Goal: Transaction & Acquisition: Purchase product/service

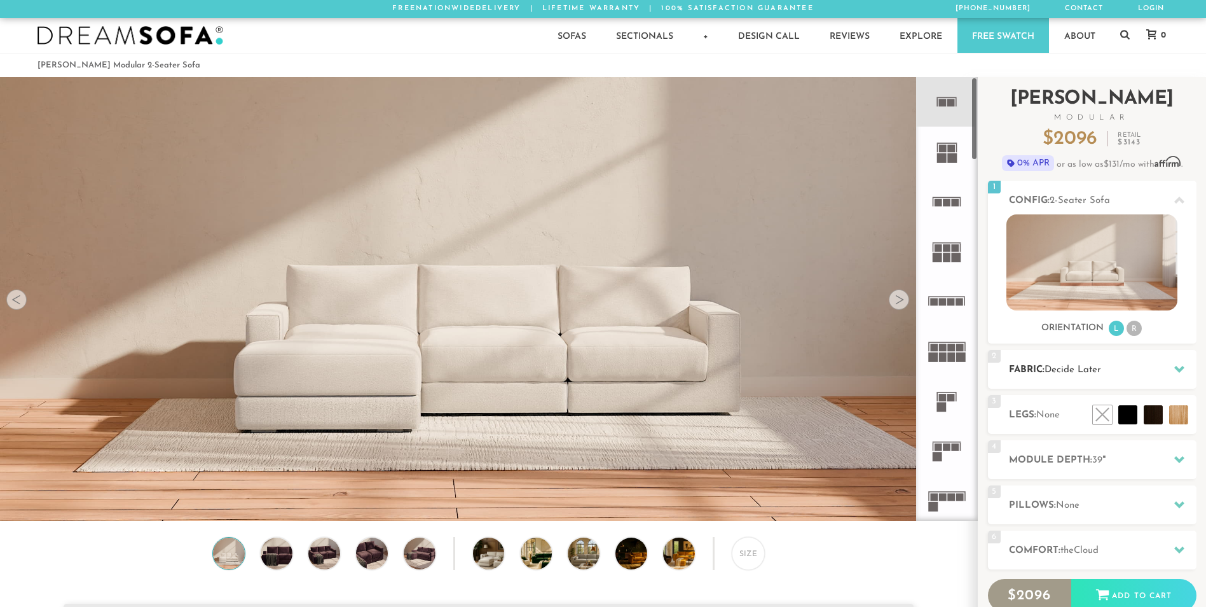
click at [1041, 371] on h2 "Fabric: Decide Later" at bounding box center [1103, 369] width 188 height 15
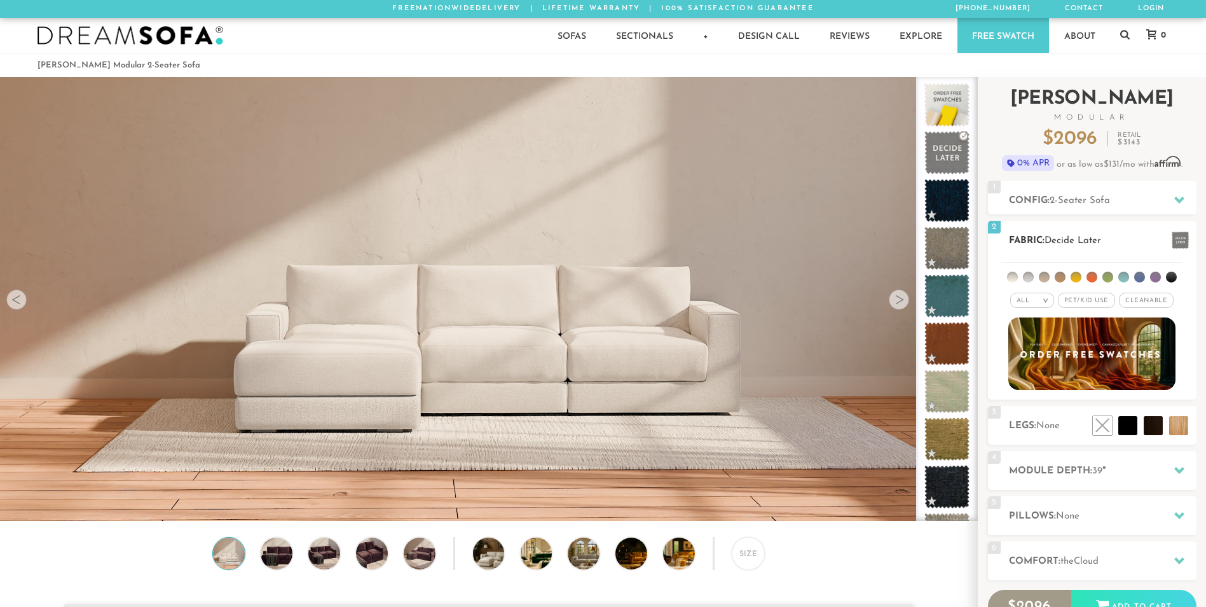
click at [1090, 238] on span "Decide Later" at bounding box center [1073, 241] width 57 height 10
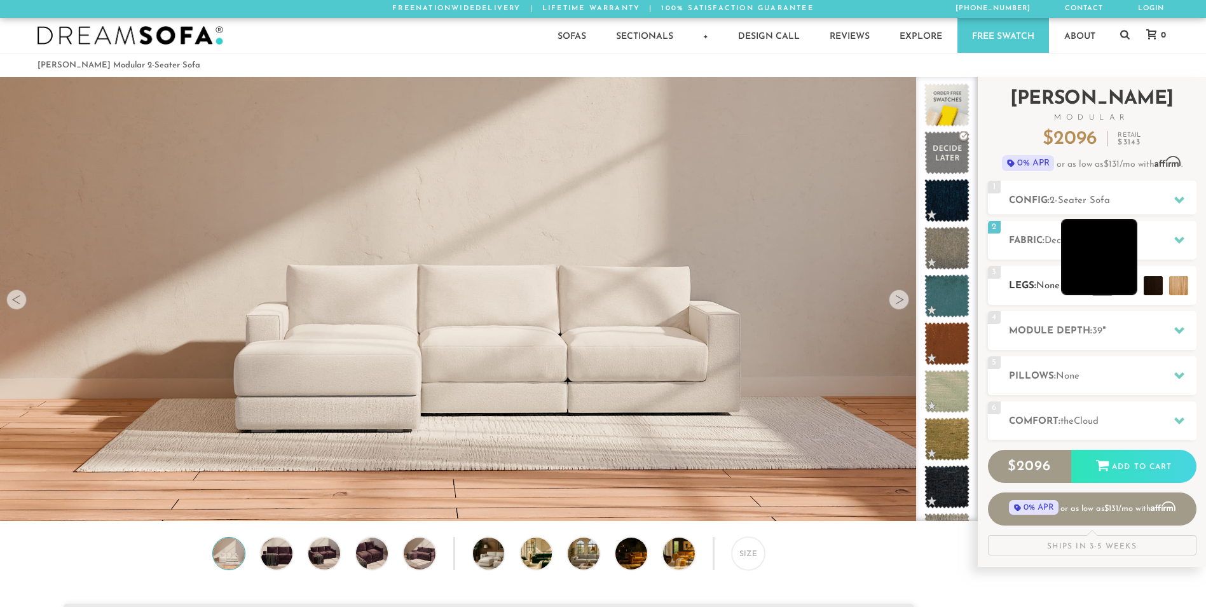
click at [1123, 291] on li at bounding box center [1099, 257] width 76 height 76
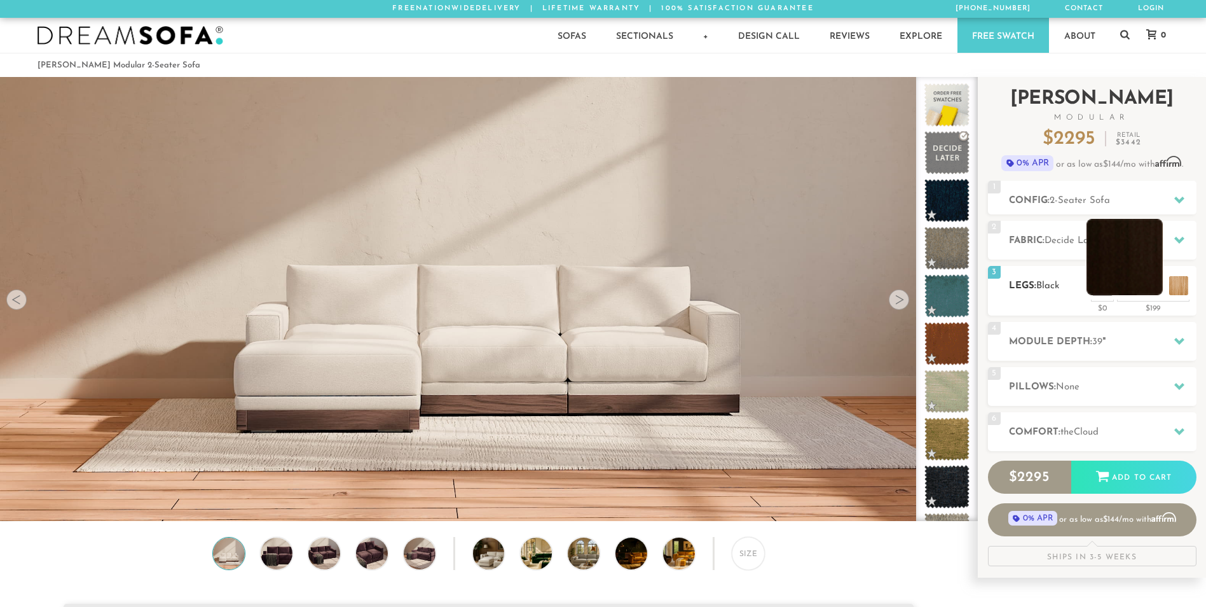
click at [1151, 289] on li at bounding box center [1125, 257] width 76 height 76
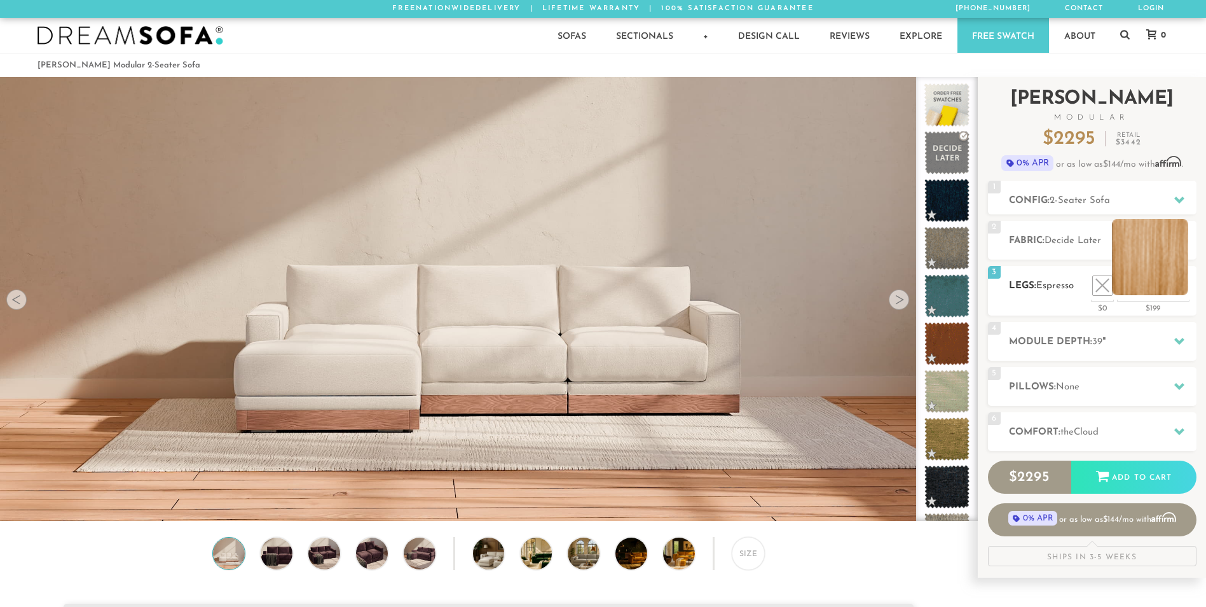
click at [1171, 287] on li at bounding box center [1150, 257] width 76 height 76
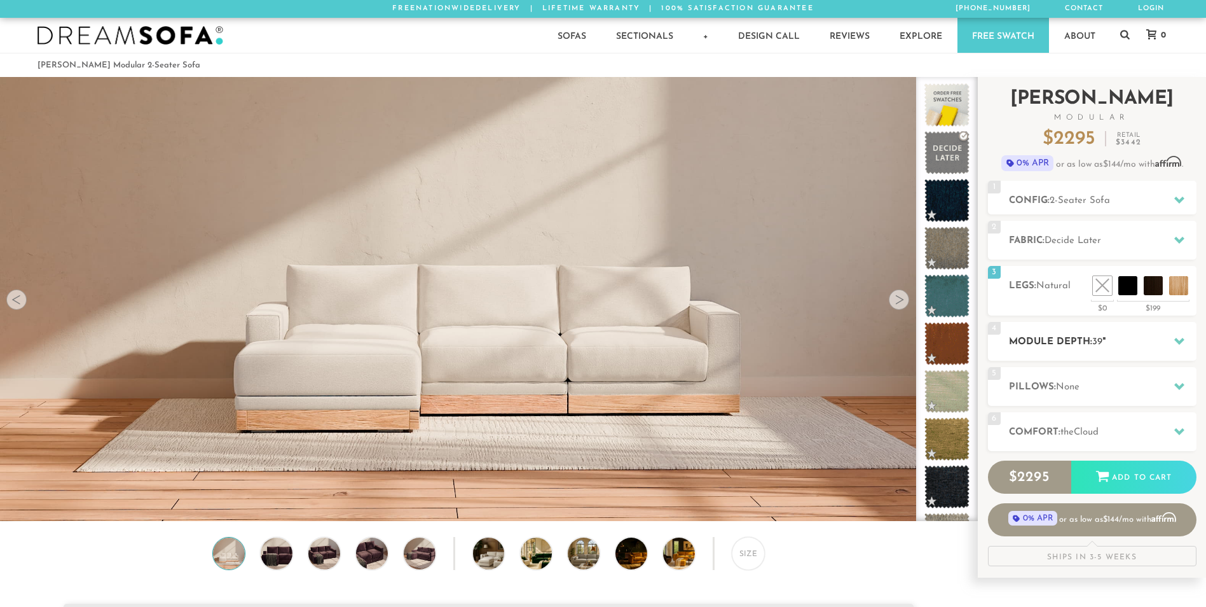
click at [1161, 333] on div "4 Module Depth: 39 "" at bounding box center [1092, 341] width 209 height 39
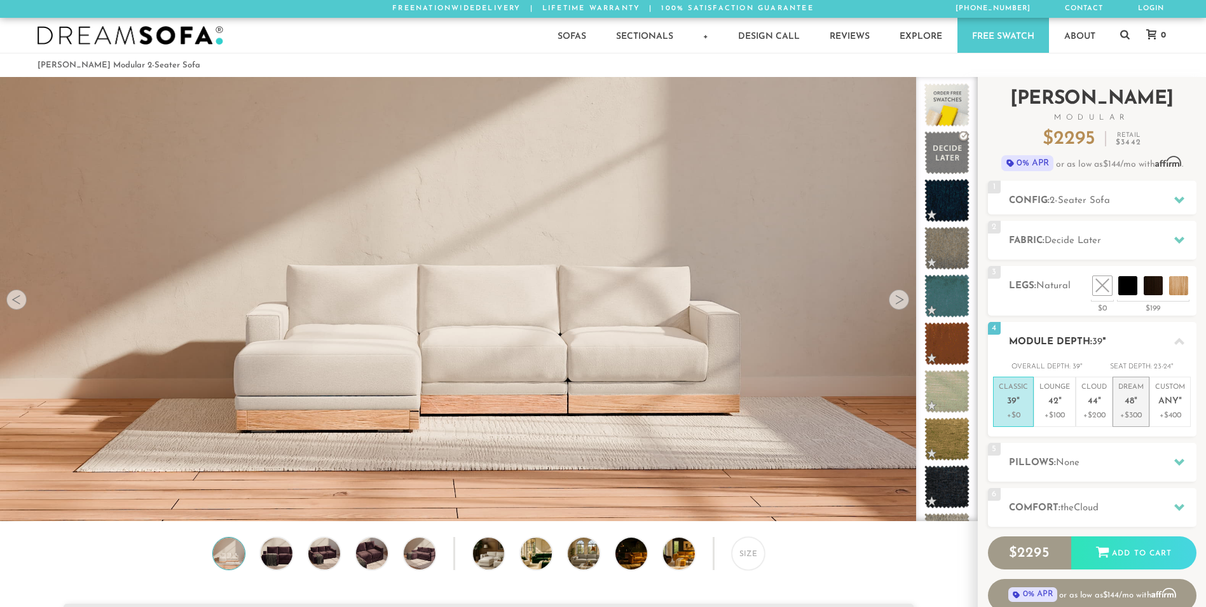
click at [1126, 397] on span "48" at bounding box center [1130, 401] width 10 height 11
click at [1015, 389] on p "Classic 39 "" at bounding box center [1013, 395] width 29 height 27
click at [1081, 500] on h2 "Comfort: the Cloud" at bounding box center [1103, 507] width 188 height 15
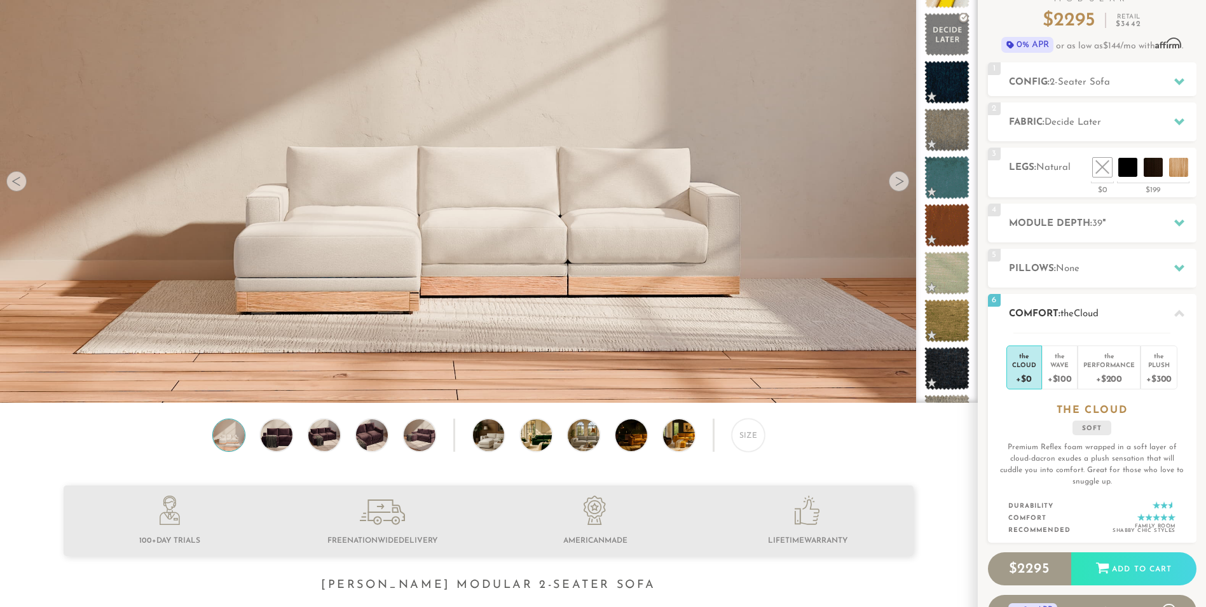
scroll to position [128, 0]
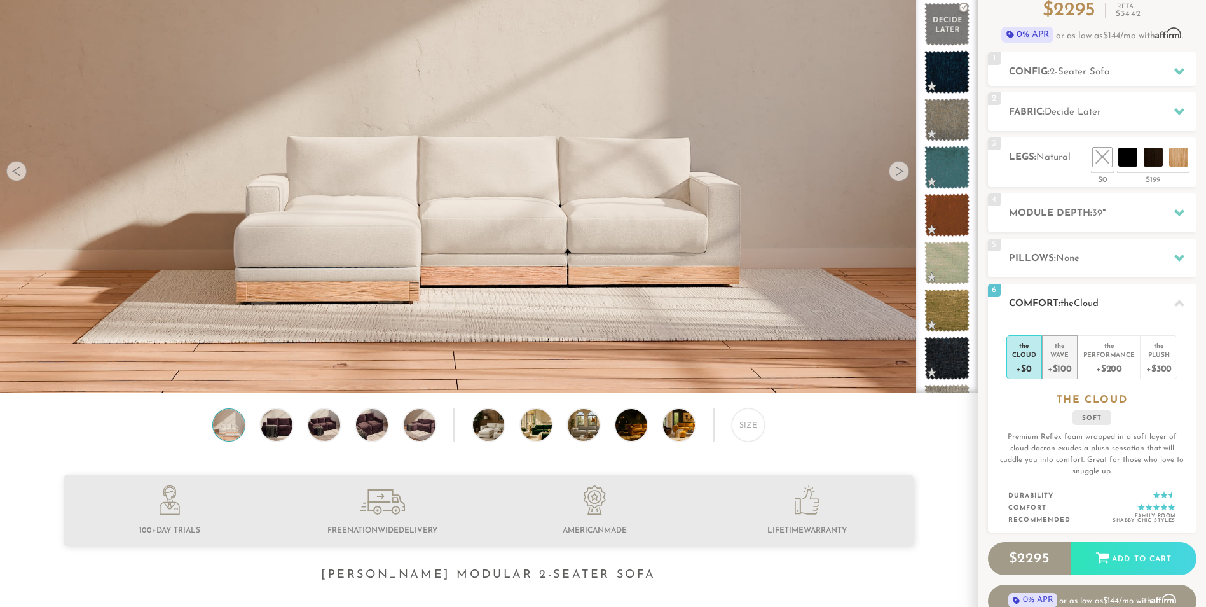
click at [1064, 352] on div "Wave" at bounding box center [1060, 354] width 24 height 9
click at [760, 424] on div "Size" at bounding box center [748, 424] width 33 height 33
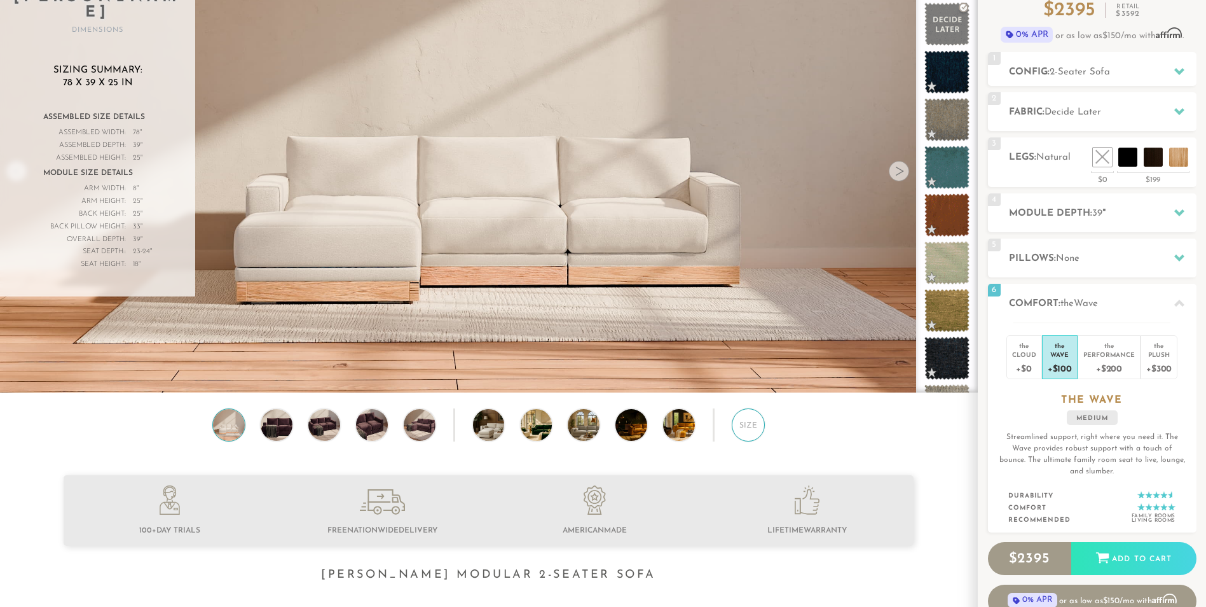
click at [760, 424] on div "Size" at bounding box center [748, 424] width 33 height 33
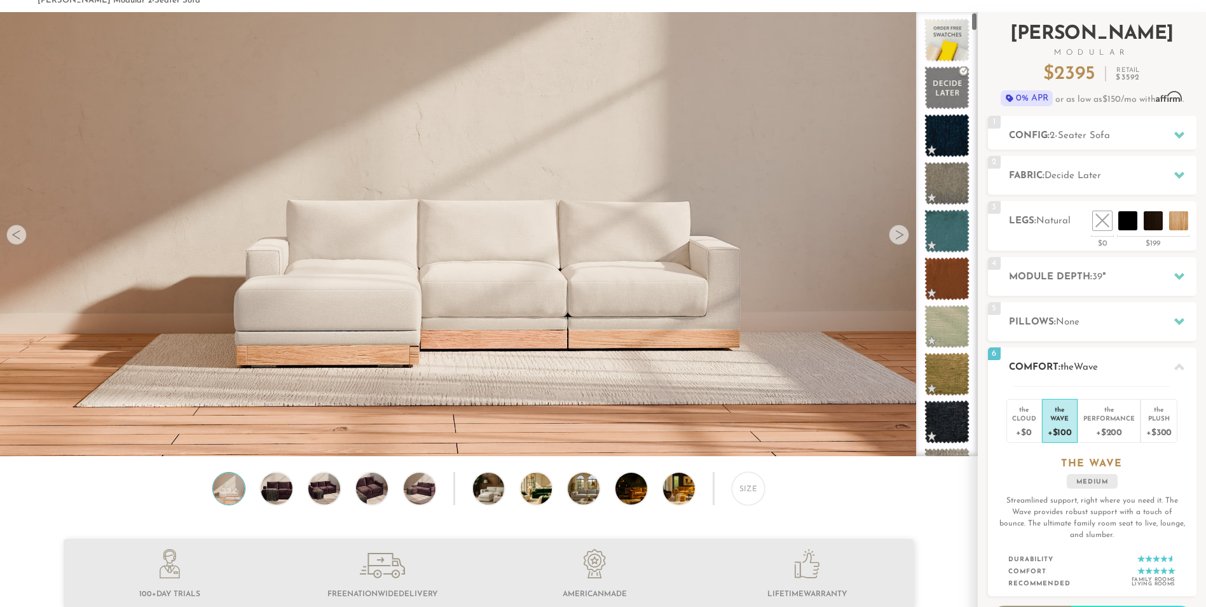
scroll to position [0, 0]
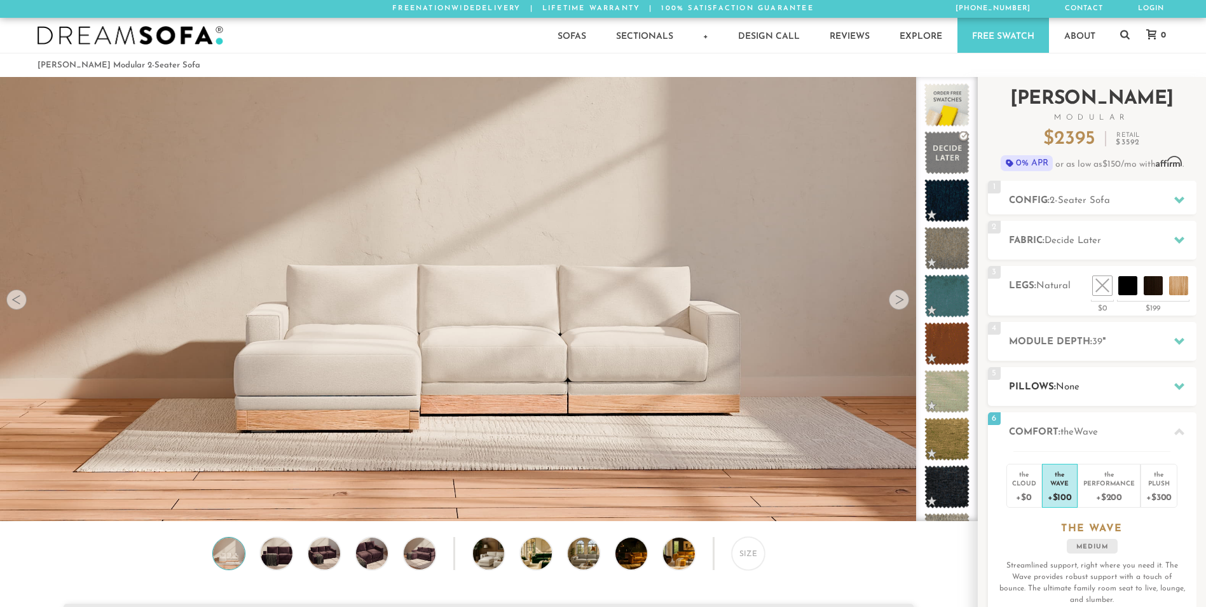
click at [1114, 381] on h2 "Pillows: None" at bounding box center [1103, 387] width 188 height 15
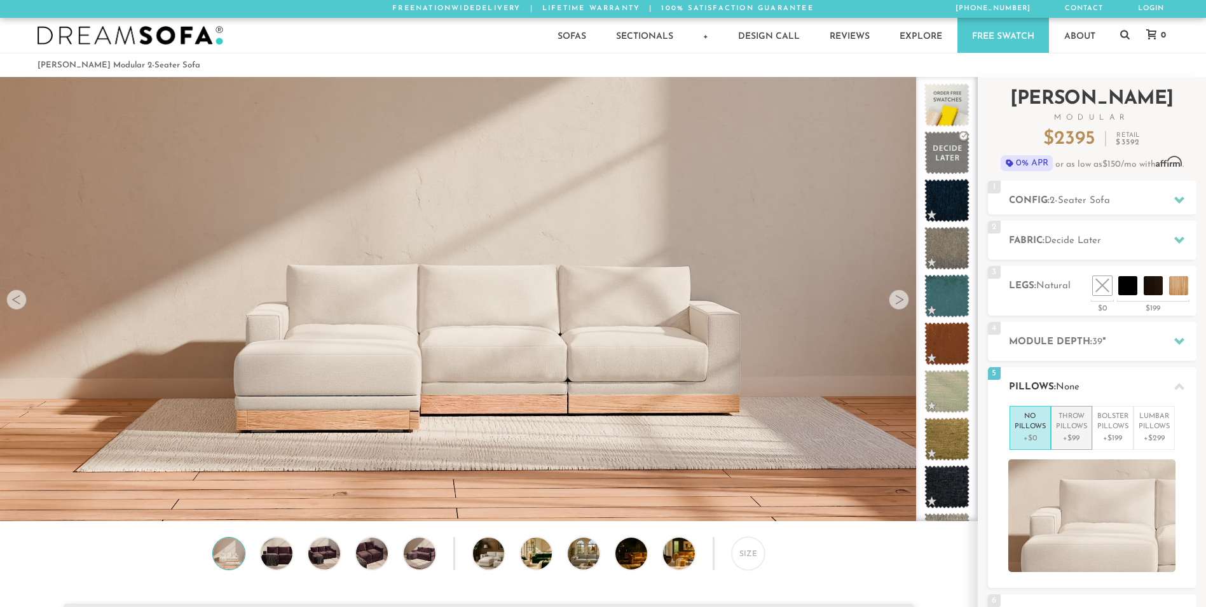
click at [1072, 415] on p "Throw Pillows" at bounding box center [1071, 421] width 31 height 21
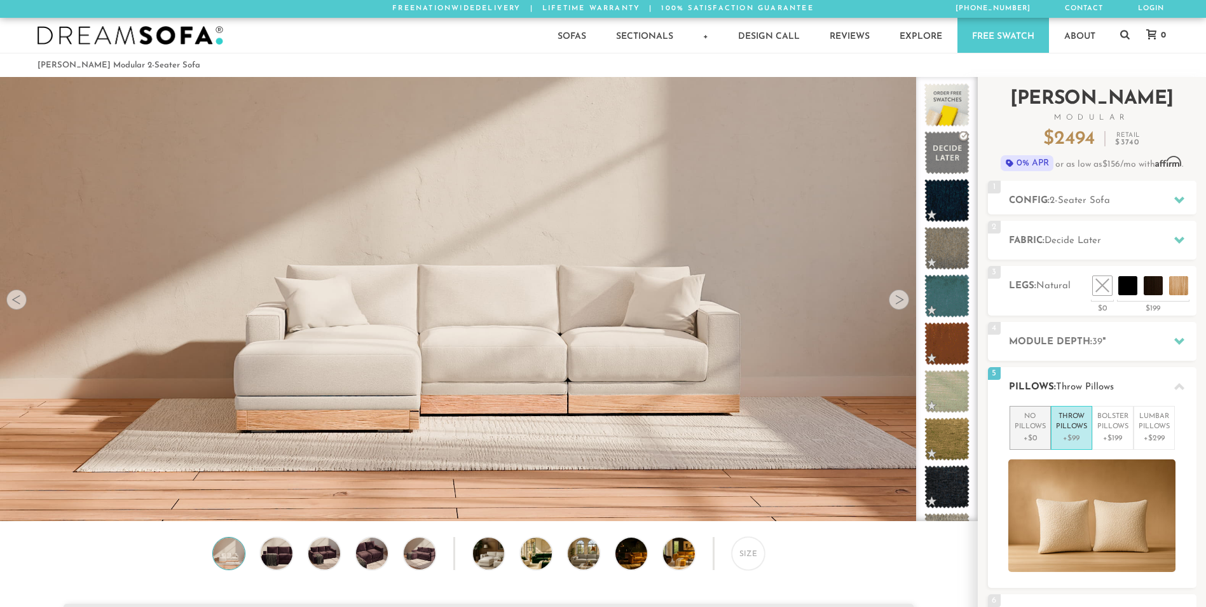
click at [1030, 425] on p "No Pillows" at bounding box center [1030, 421] width 31 height 21
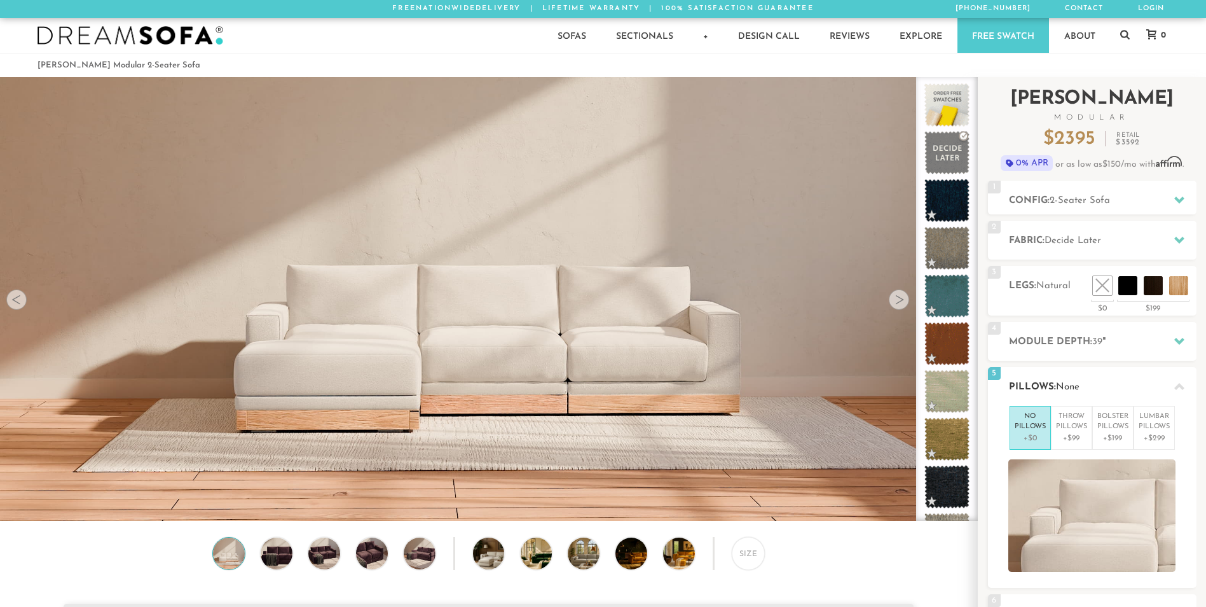
click at [1173, 388] on div at bounding box center [1179, 386] width 27 height 26
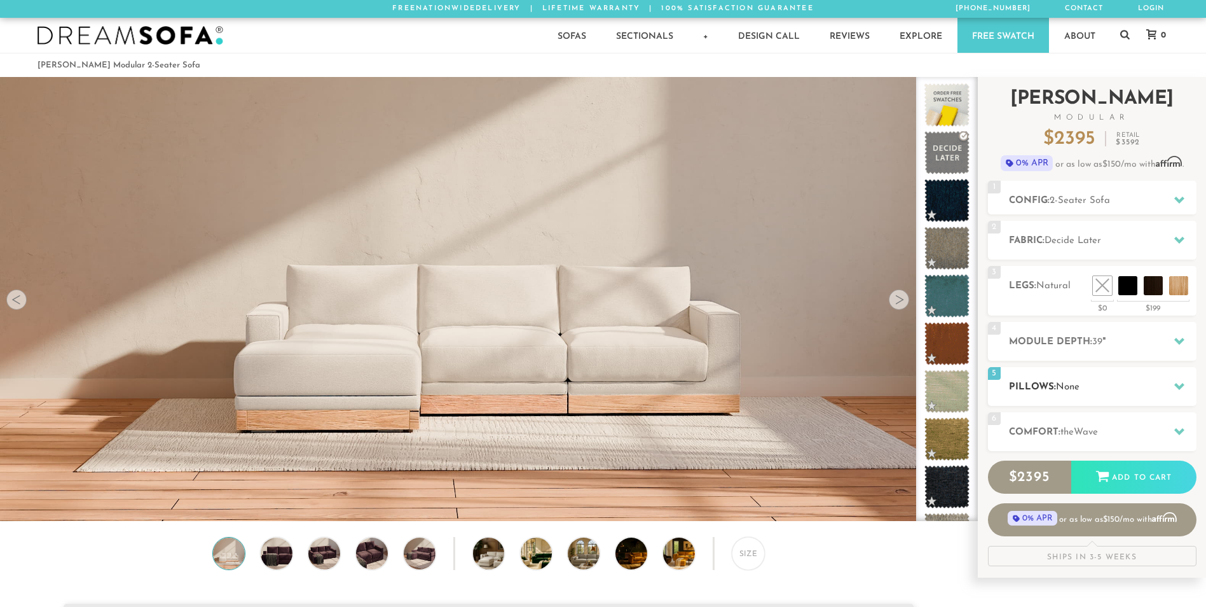
click at [1173, 388] on div at bounding box center [1179, 386] width 27 height 26
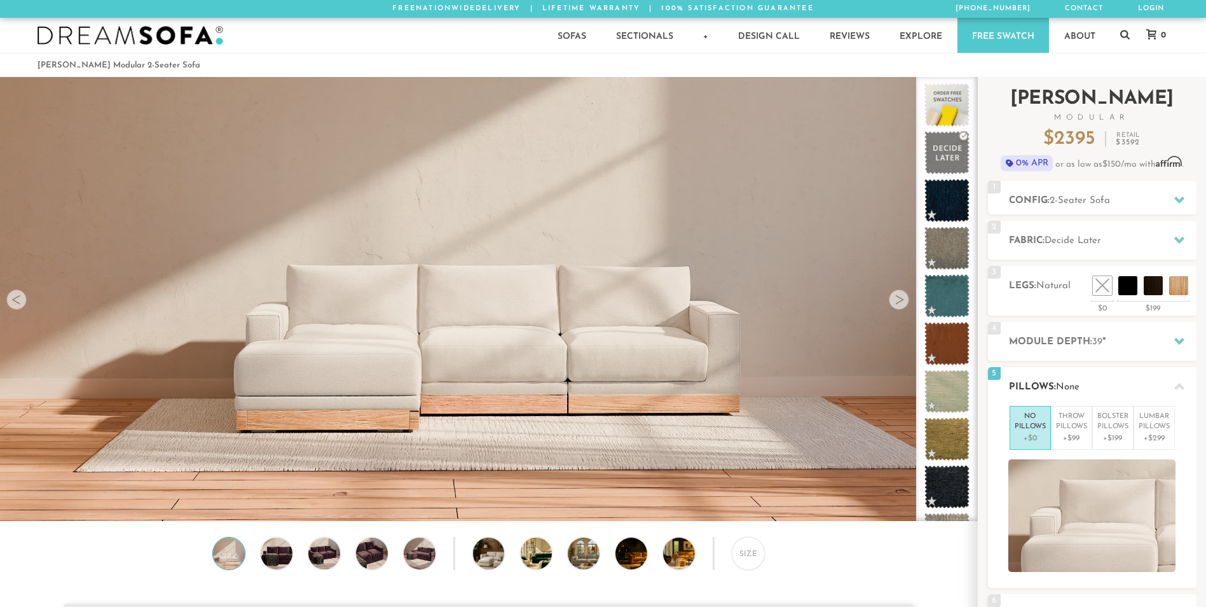
click at [1178, 384] on icon at bounding box center [1179, 386] width 10 height 10
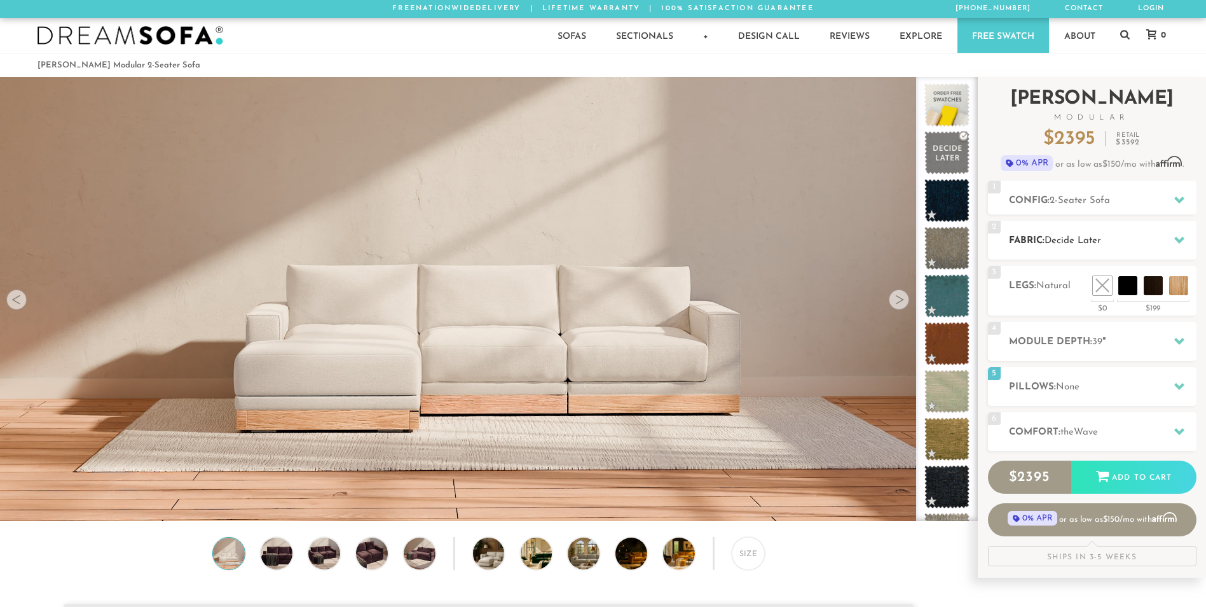
click at [1104, 238] on h2 "Fabric: Decide Later" at bounding box center [1103, 240] width 188 height 15
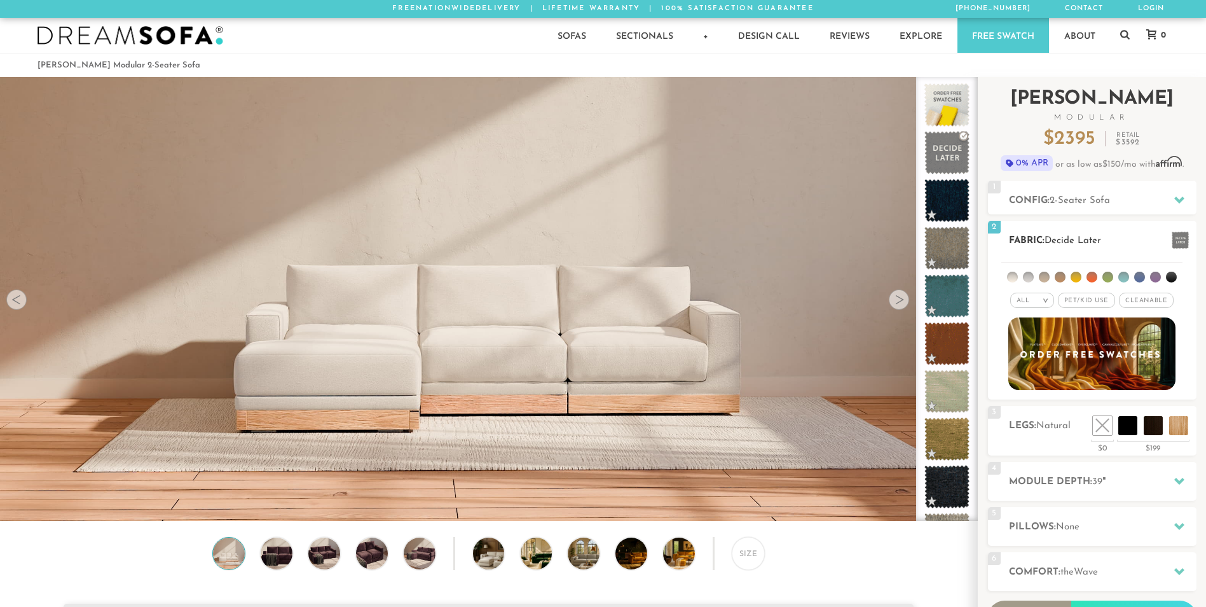
click at [1047, 300] on em ">" at bounding box center [1046, 300] width 10 height 6
click at [1027, 352] on li "Family" at bounding box center [1032, 352] width 44 height 18
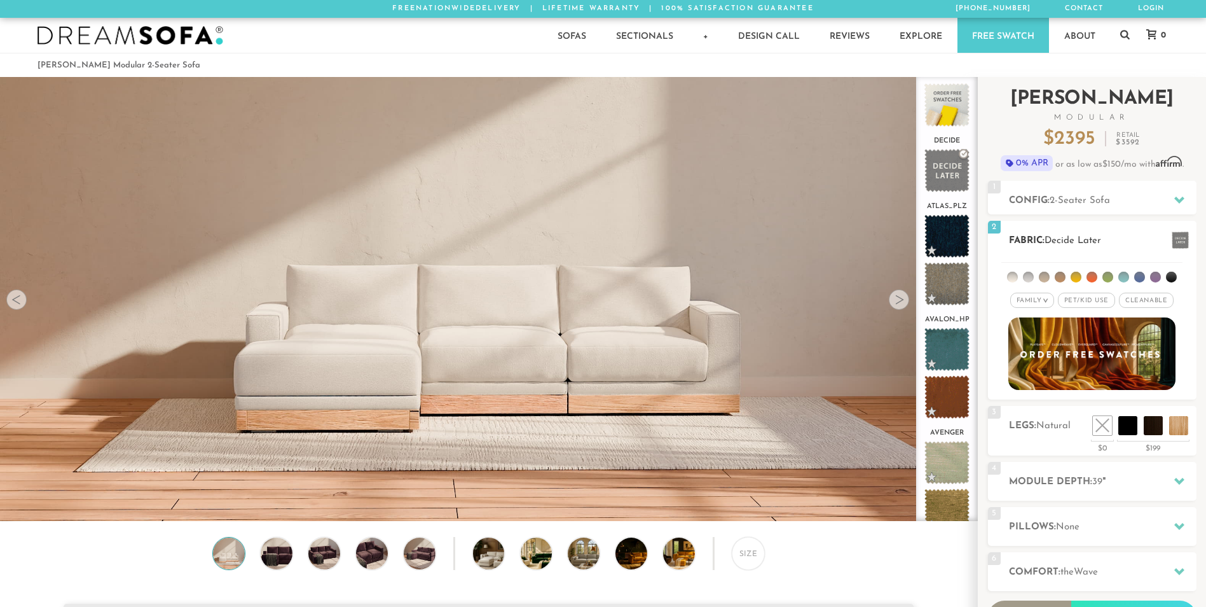
click at [1043, 278] on li at bounding box center [1044, 276] width 11 height 11
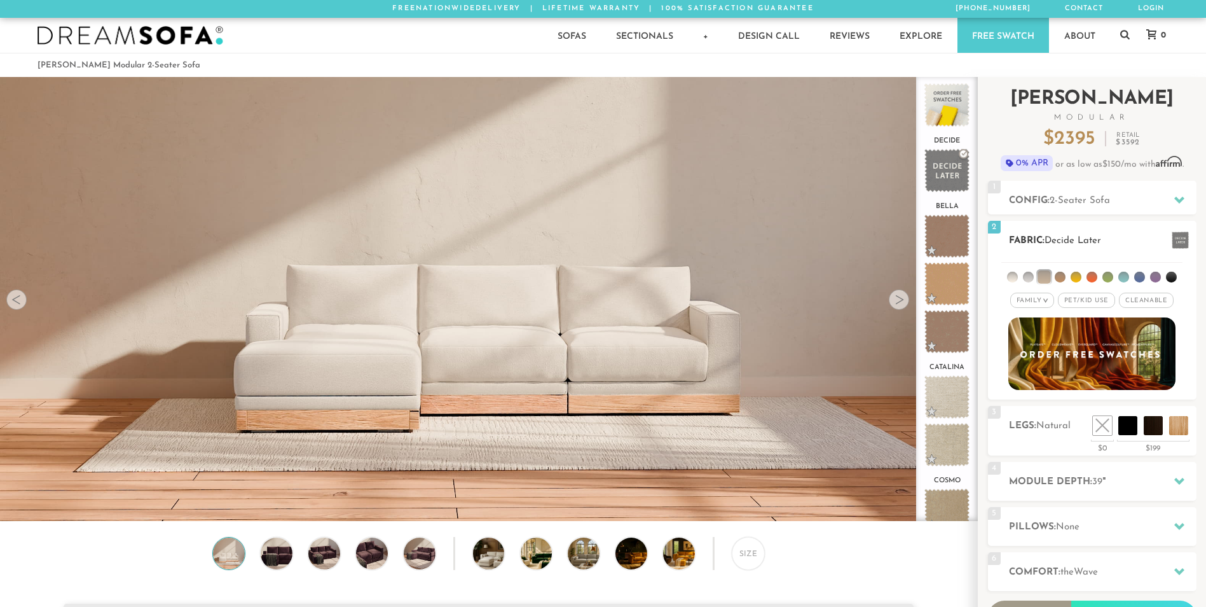
click at [1095, 278] on li at bounding box center [1092, 276] width 11 height 11
click at [1095, 278] on li at bounding box center [1091, 276] width 13 height 13
click at [1103, 276] on li at bounding box center [1107, 276] width 11 height 11
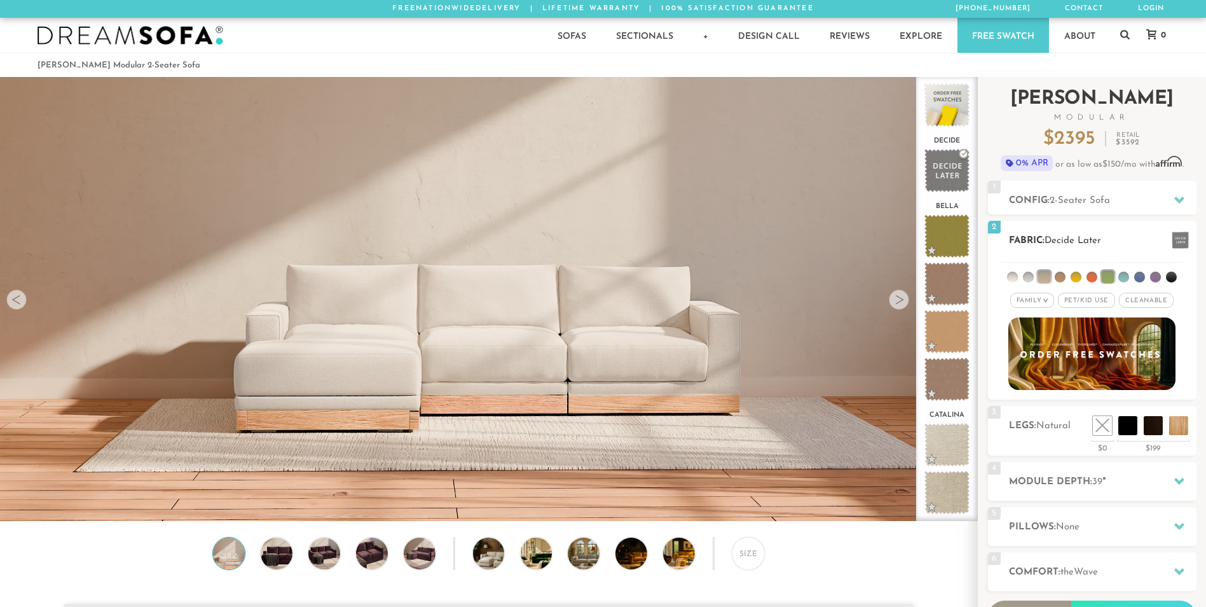
click at [1095, 277] on li at bounding box center [1092, 276] width 11 height 11
click at [1095, 277] on li at bounding box center [1091, 276] width 13 height 13
click at [1108, 278] on li at bounding box center [1107, 276] width 13 height 13
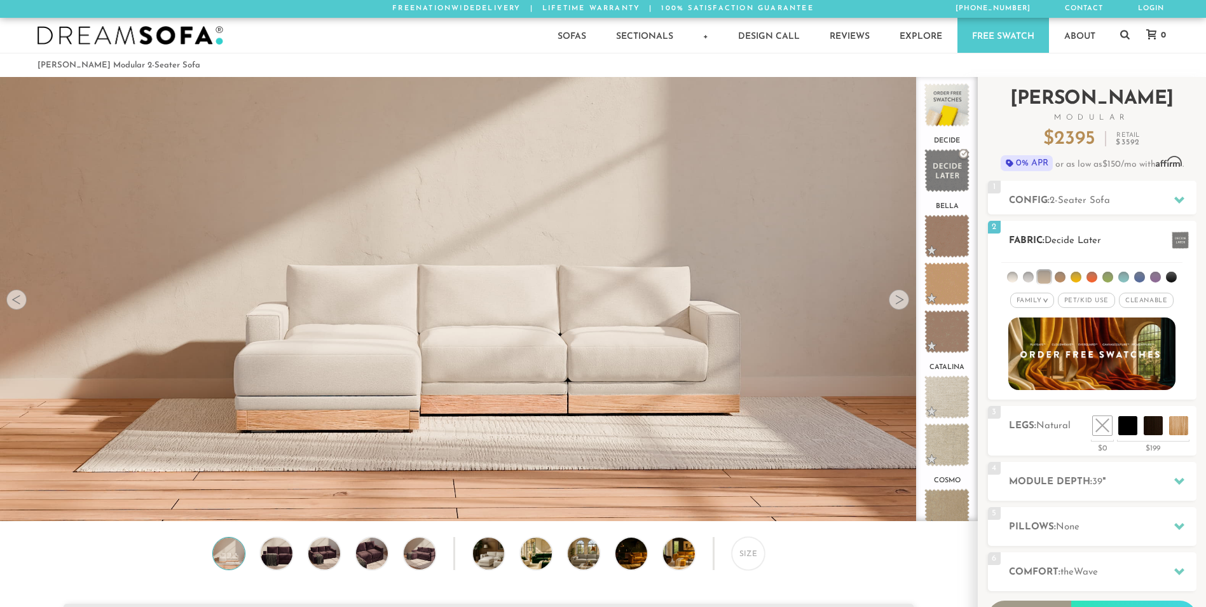
click at [1046, 277] on li at bounding box center [1044, 276] width 13 height 13
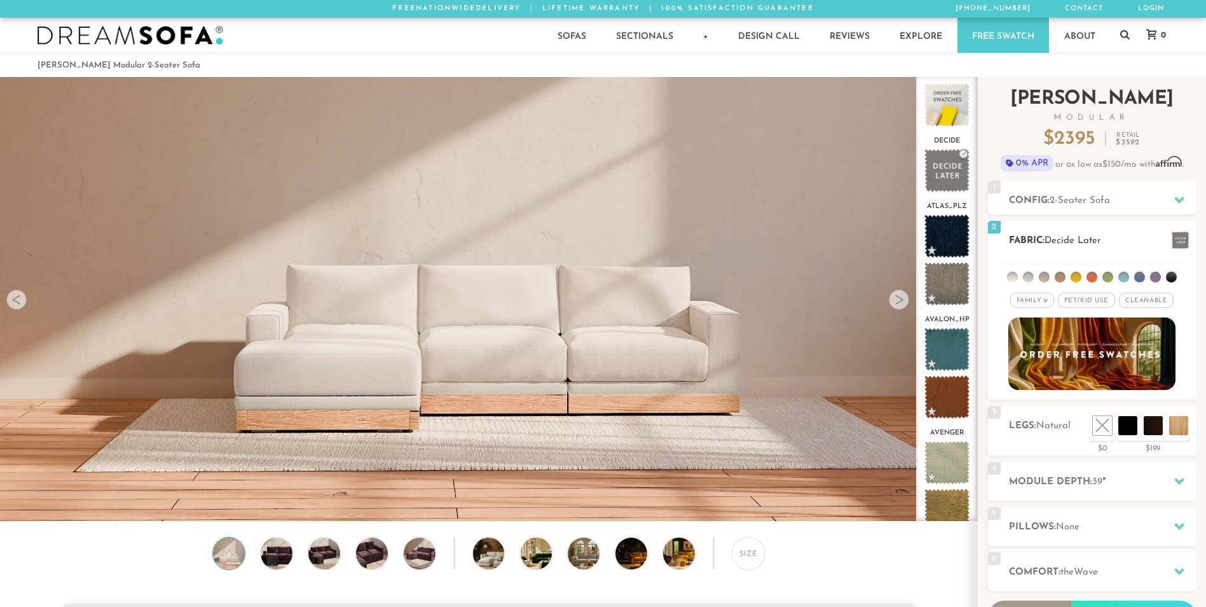
click at [1093, 278] on li at bounding box center [1092, 276] width 11 height 11
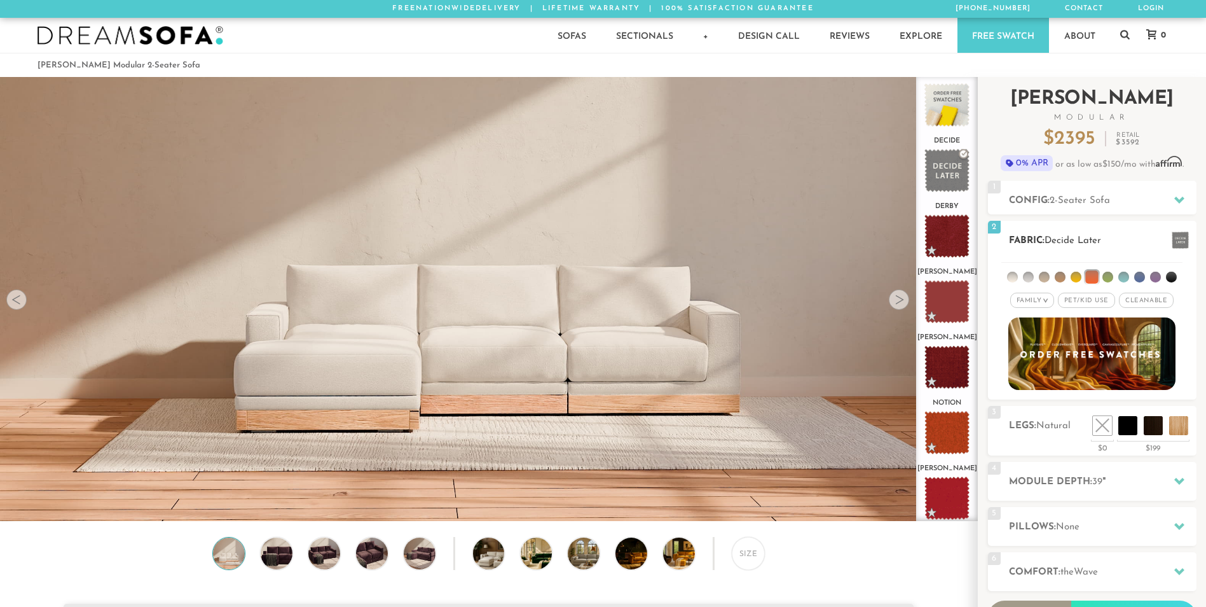
click at [1017, 302] on em "Family" at bounding box center [1029, 300] width 25 height 7
click at [1034, 409] on li "Luxury" at bounding box center [1032, 408] width 44 height 18
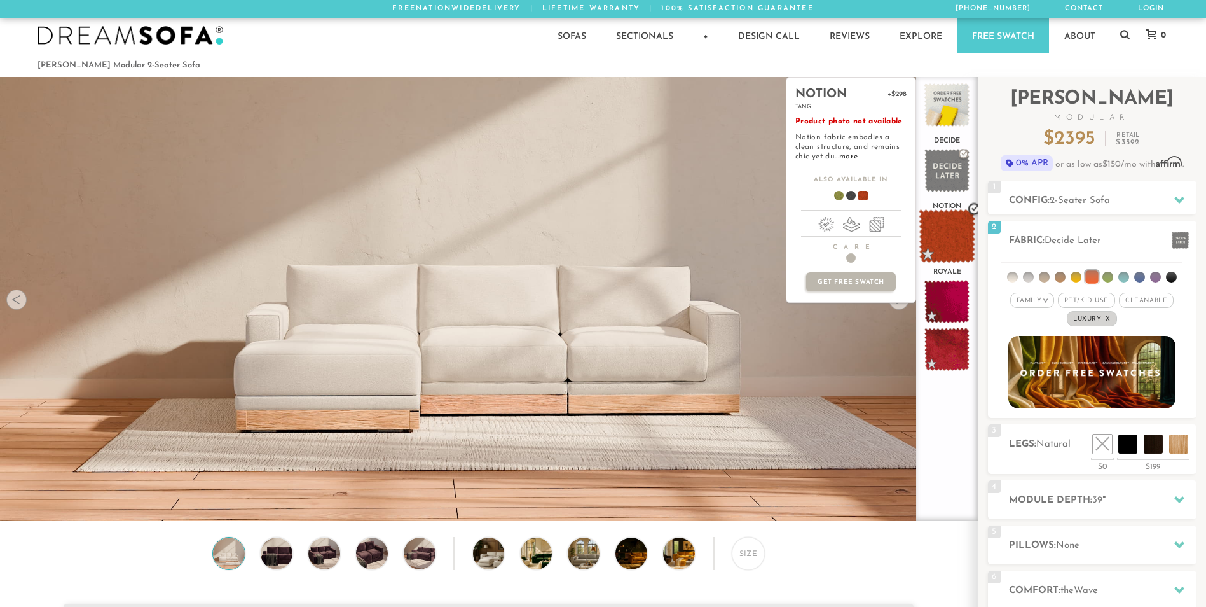
click at [957, 241] on span at bounding box center [947, 236] width 57 height 54
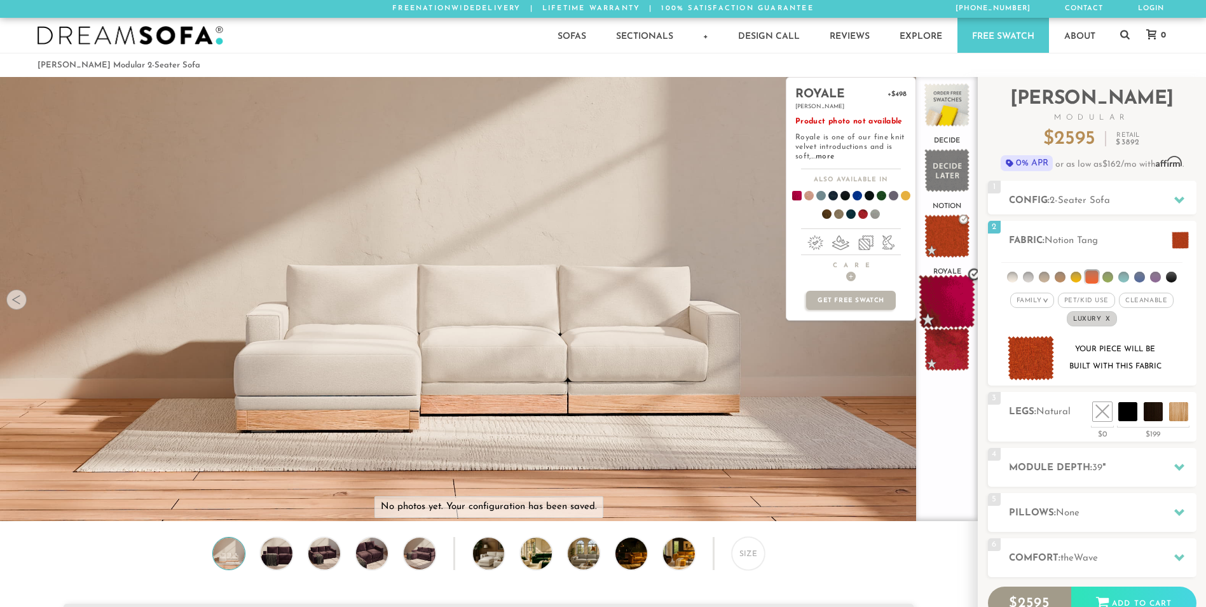
click at [958, 303] on span at bounding box center [947, 302] width 57 height 54
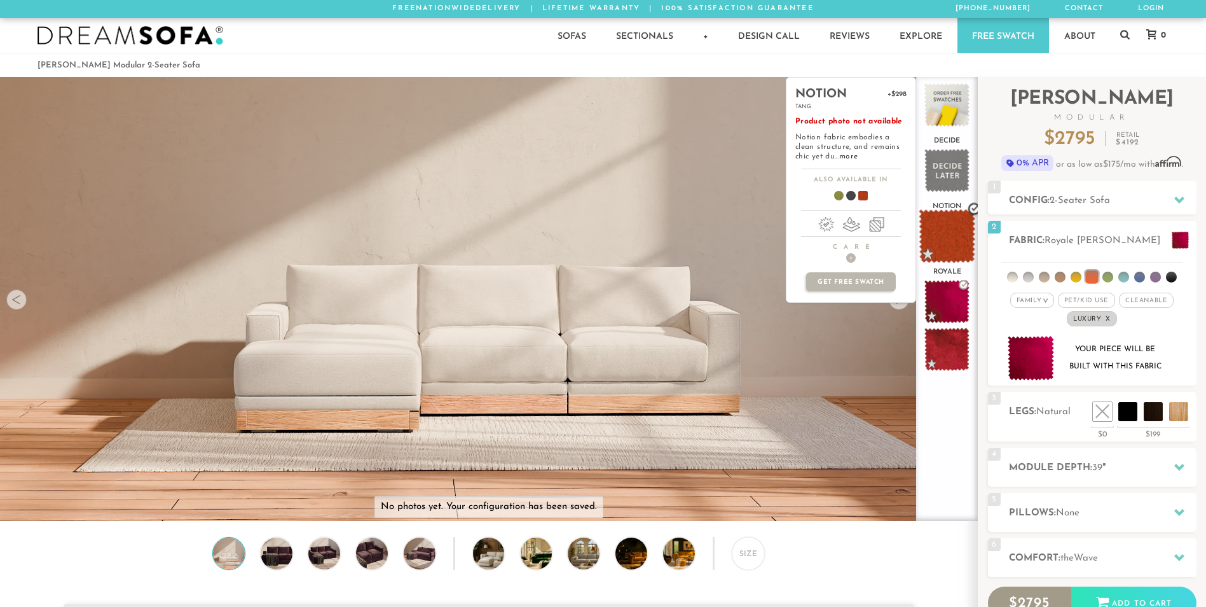
click at [957, 235] on span at bounding box center [947, 236] width 57 height 54
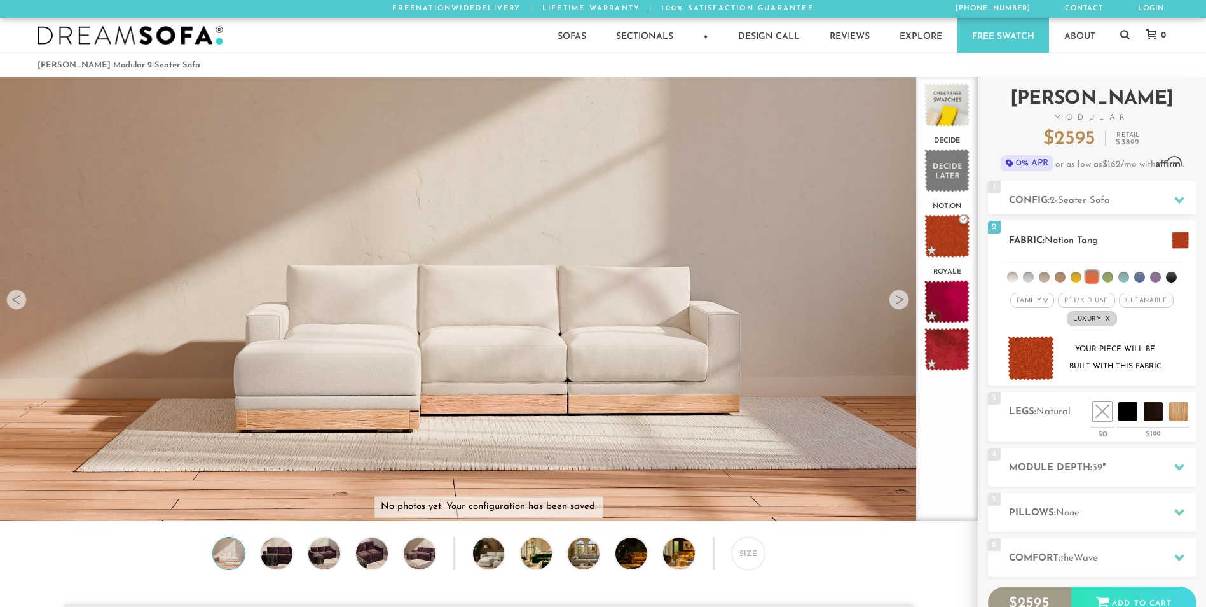
click at [1074, 277] on li at bounding box center [1076, 276] width 11 height 11
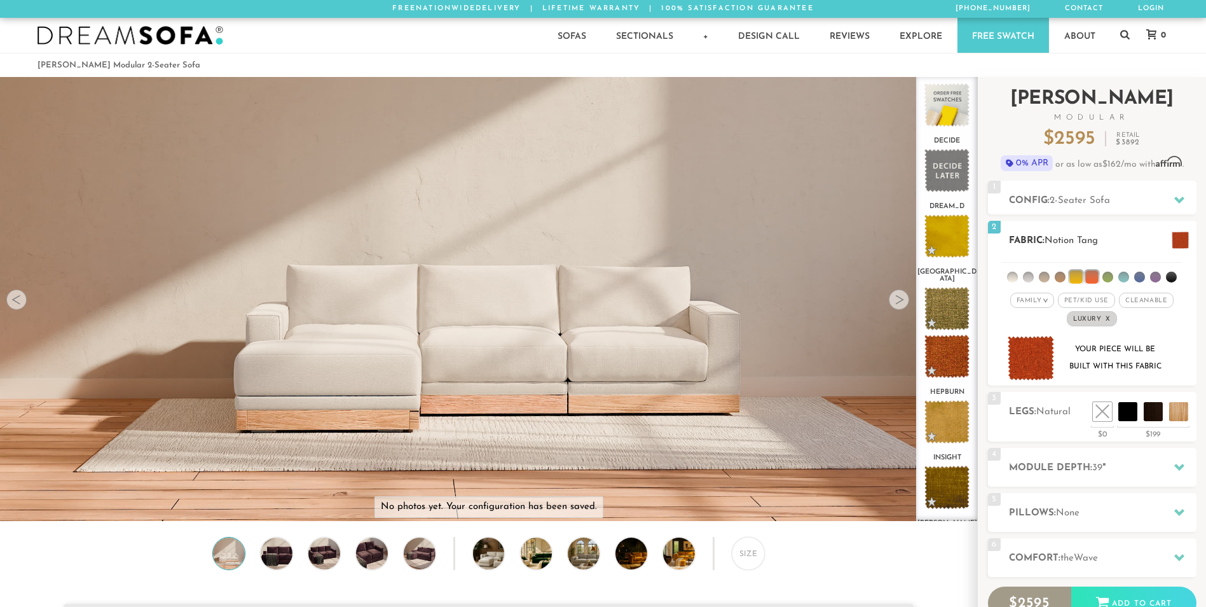
click at [1094, 282] on li at bounding box center [1091, 276] width 13 height 13
click at [1082, 276] on li at bounding box center [1075, 276] width 13 height 13
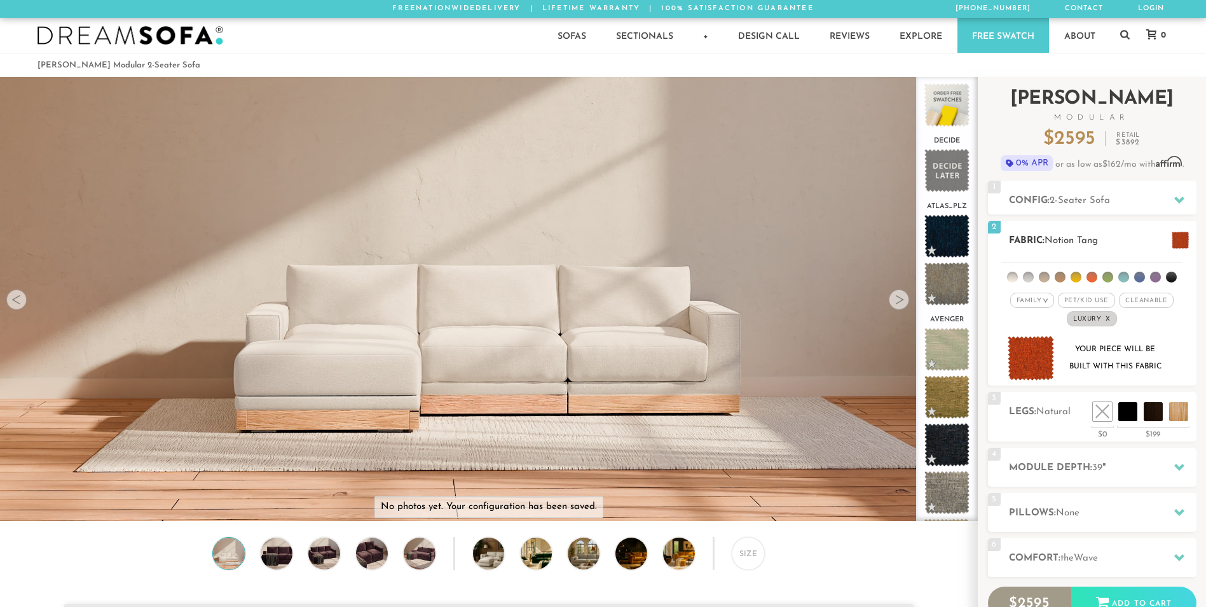
click at [1077, 275] on li at bounding box center [1076, 276] width 11 height 11
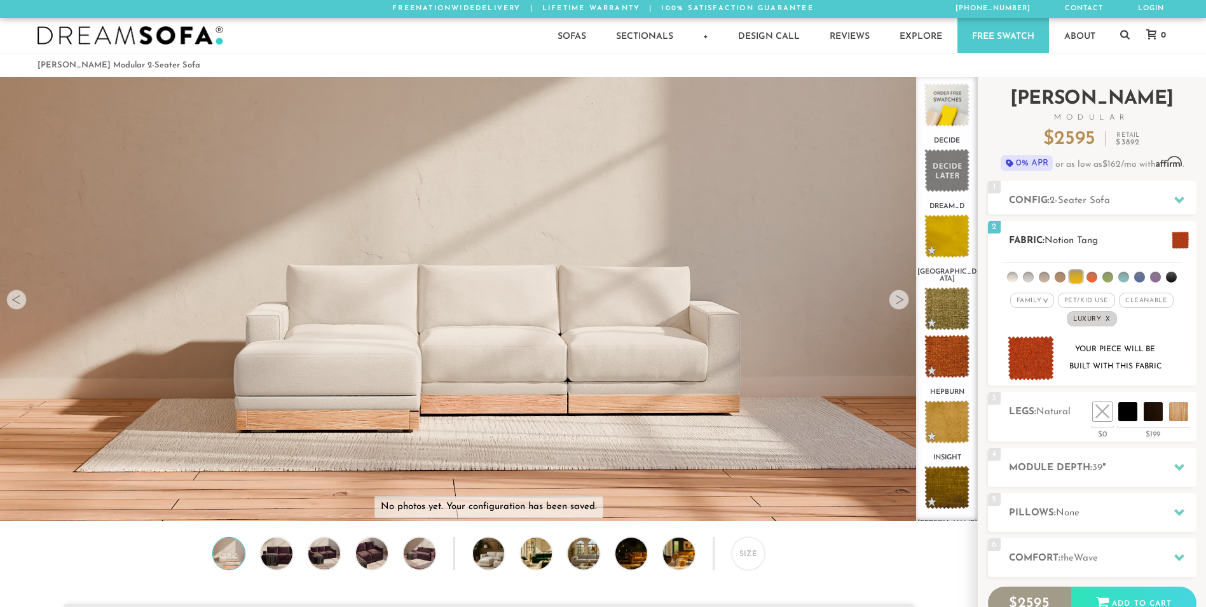
click at [1046, 299] on em ">" at bounding box center [1046, 300] width 10 height 6
click at [1027, 350] on li "Family" at bounding box center [1032, 352] width 44 height 18
click at [1044, 298] on em ">" at bounding box center [1046, 300] width 10 height 6
click at [1035, 411] on li "Luxury" at bounding box center [1032, 408] width 44 height 18
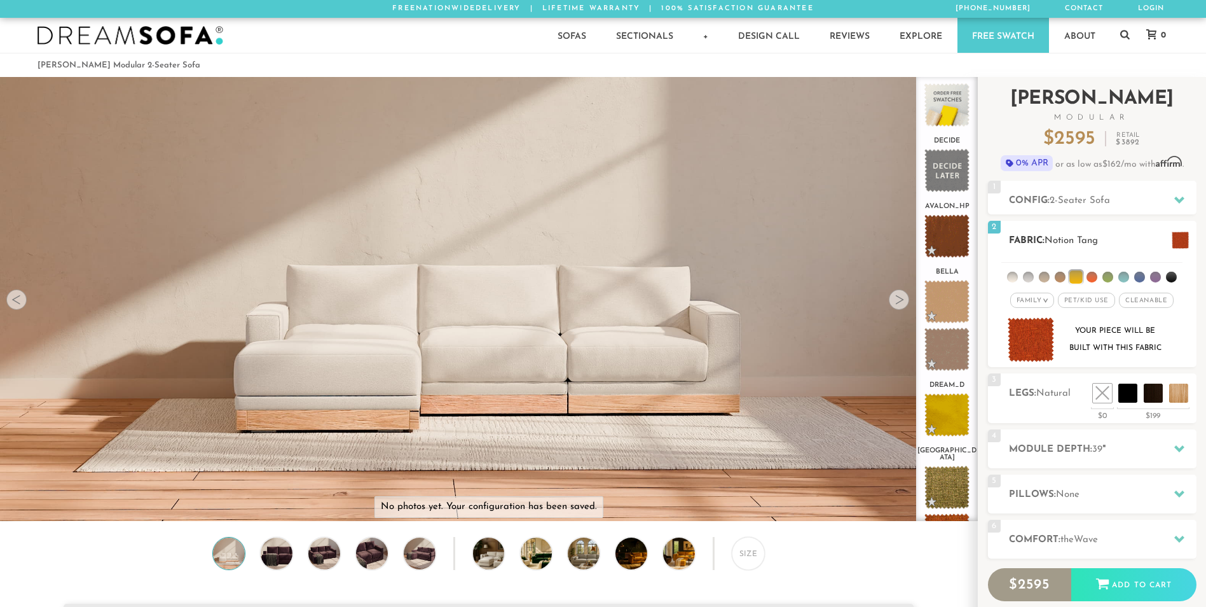
click at [1041, 303] on em "Family" at bounding box center [1029, 300] width 25 height 7
click at [1038, 406] on li "Luxury" at bounding box center [1032, 408] width 44 height 18
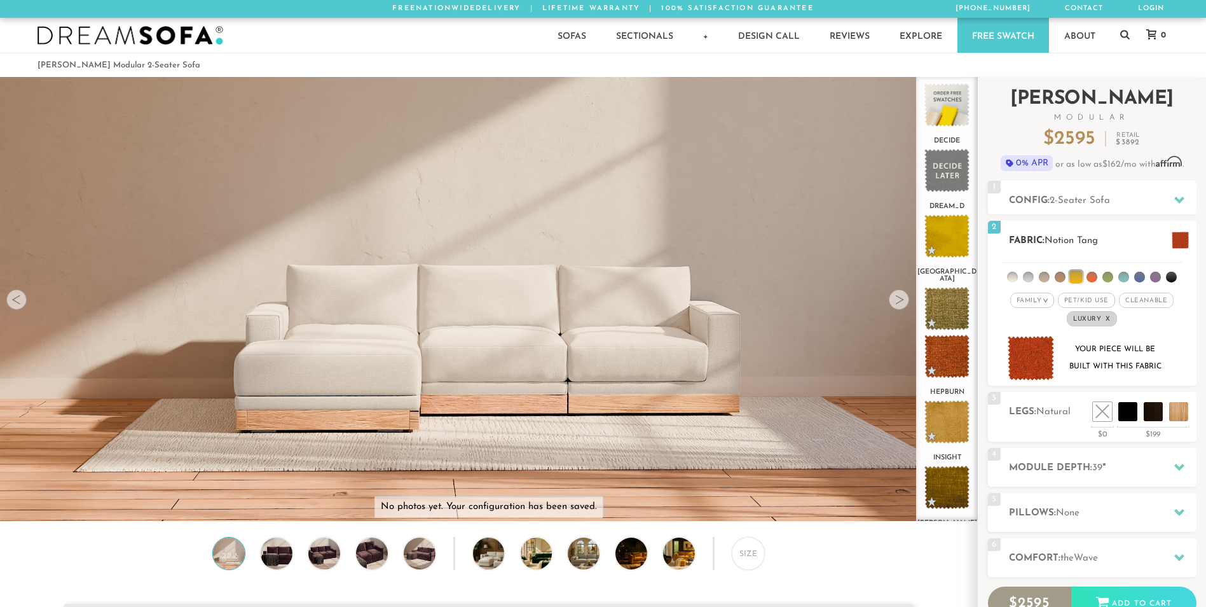
click at [1036, 294] on div "Family >" at bounding box center [1032, 299] width 44 height 15
click at [1028, 350] on li "Family" at bounding box center [1032, 352] width 44 height 18
click at [1036, 299] on em "Family" at bounding box center [1029, 300] width 25 height 7
click at [1031, 347] on li "Family" at bounding box center [1032, 352] width 44 height 18
click at [1038, 296] on div "Family >" at bounding box center [1032, 299] width 44 height 15
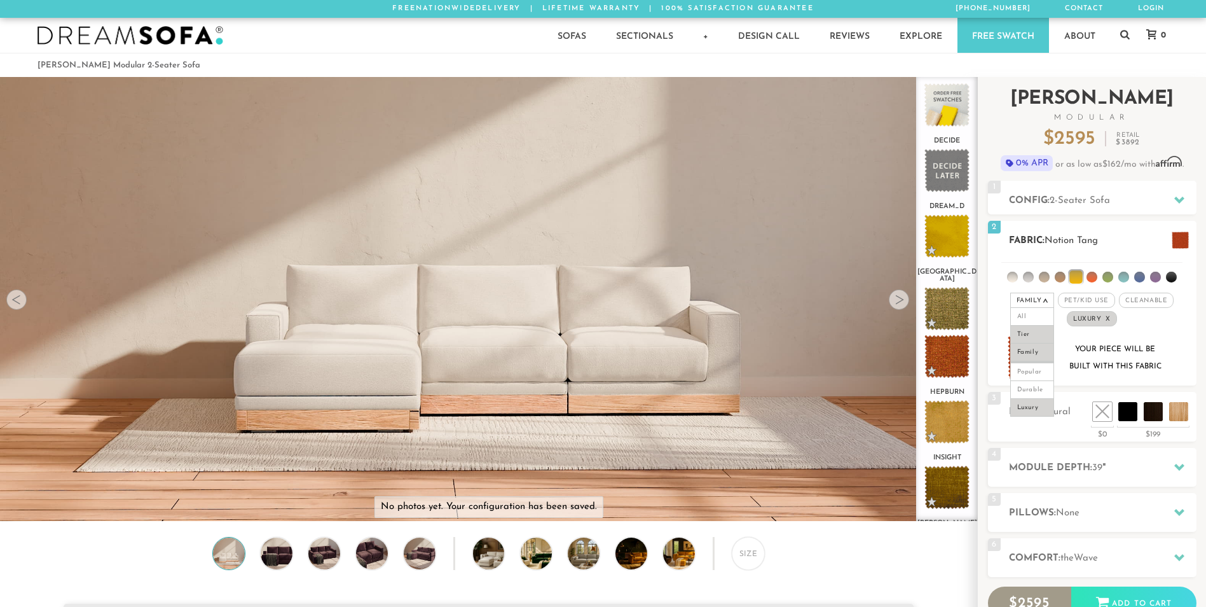
click at [1029, 332] on li "Tier" at bounding box center [1032, 335] width 44 height 18
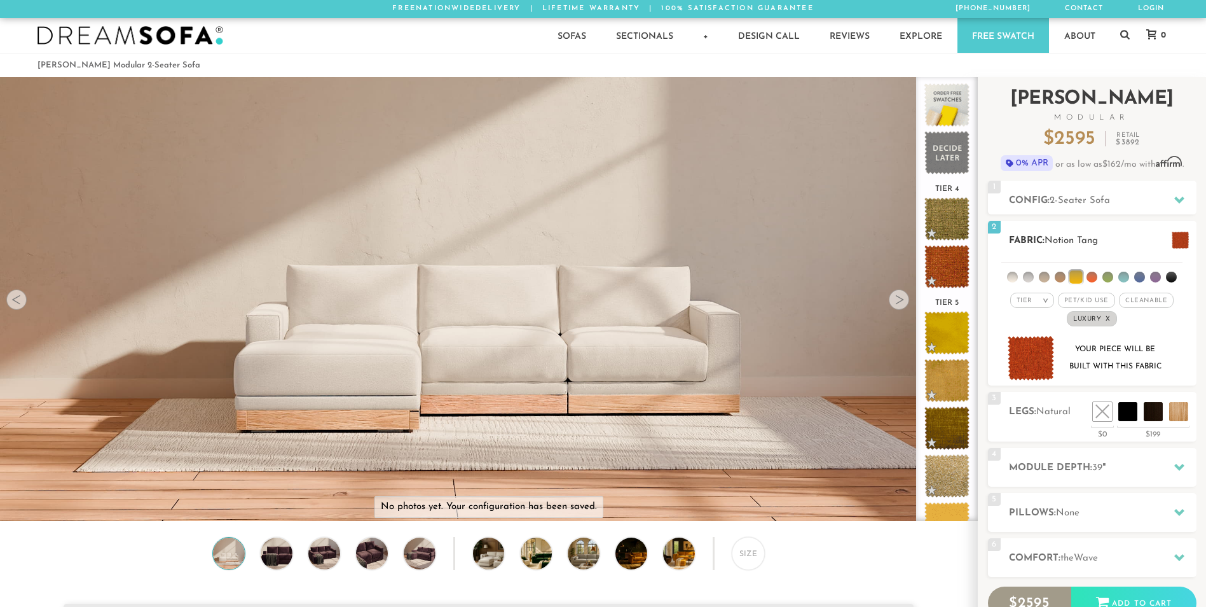
click at [1026, 304] on em "Tier" at bounding box center [1025, 300] width 16 height 7
click at [1040, 301] on div "Tier >" at bounding box center [1032, 299] width 44 height 15
click at [1042, 369] on li "Popular" at bounding box center [1032, 371] width 44 height 20
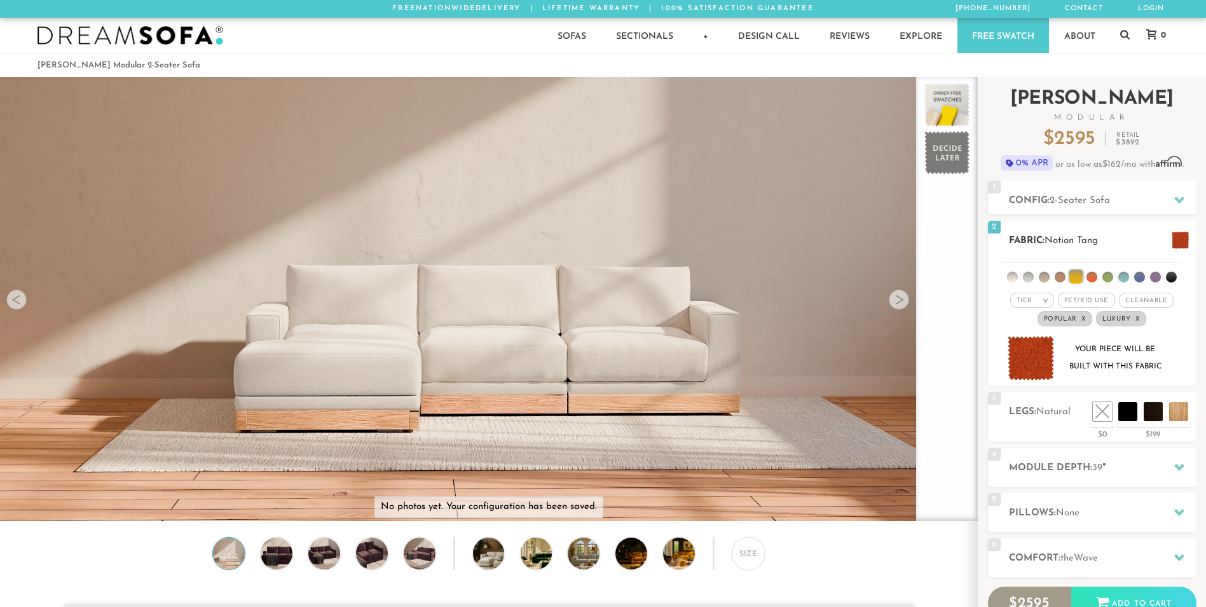
click at [1139, 321] on em "x" at bounding box center [1138, 318] width 5 height 7
click at [1113, 322] on span "Popular x" at bounding box center [1091, 318] width 55 height 15
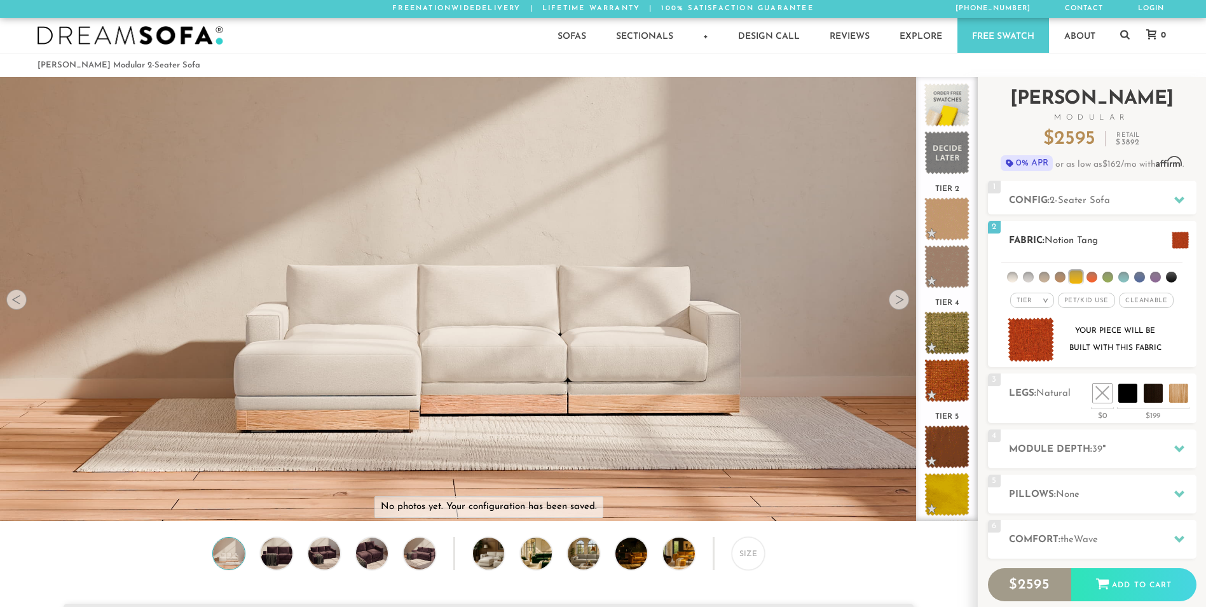
click at [1139, 274] on li at bounding box center [1139, 276] width 11 height 11
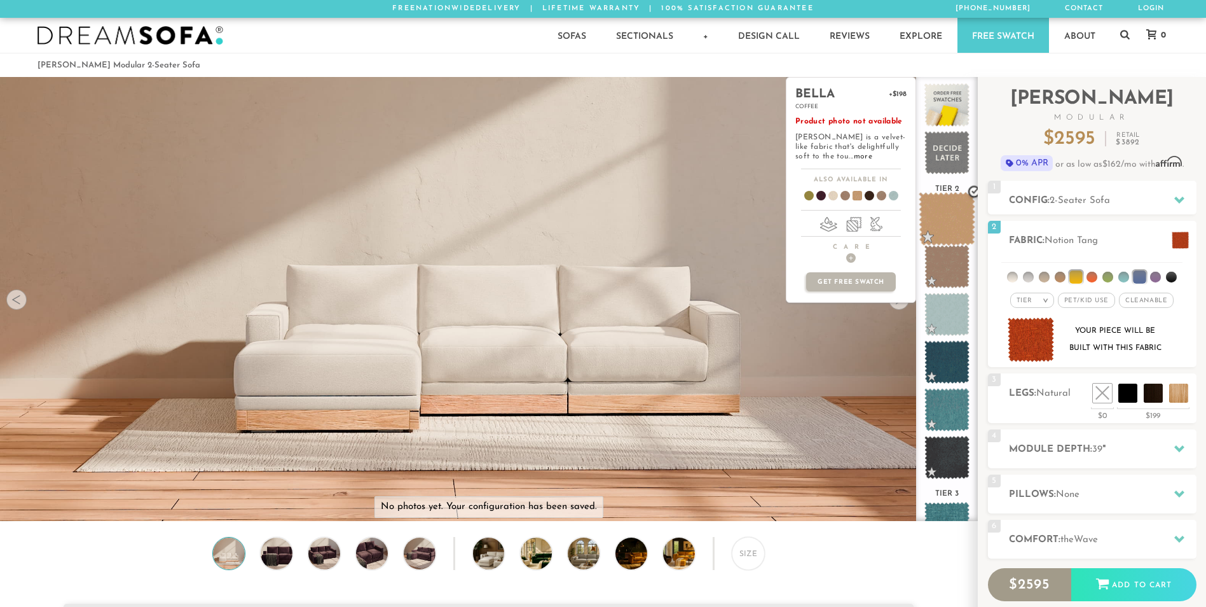
click at [946, 225] on span at bounding box center [947, 219] width 57 height 54
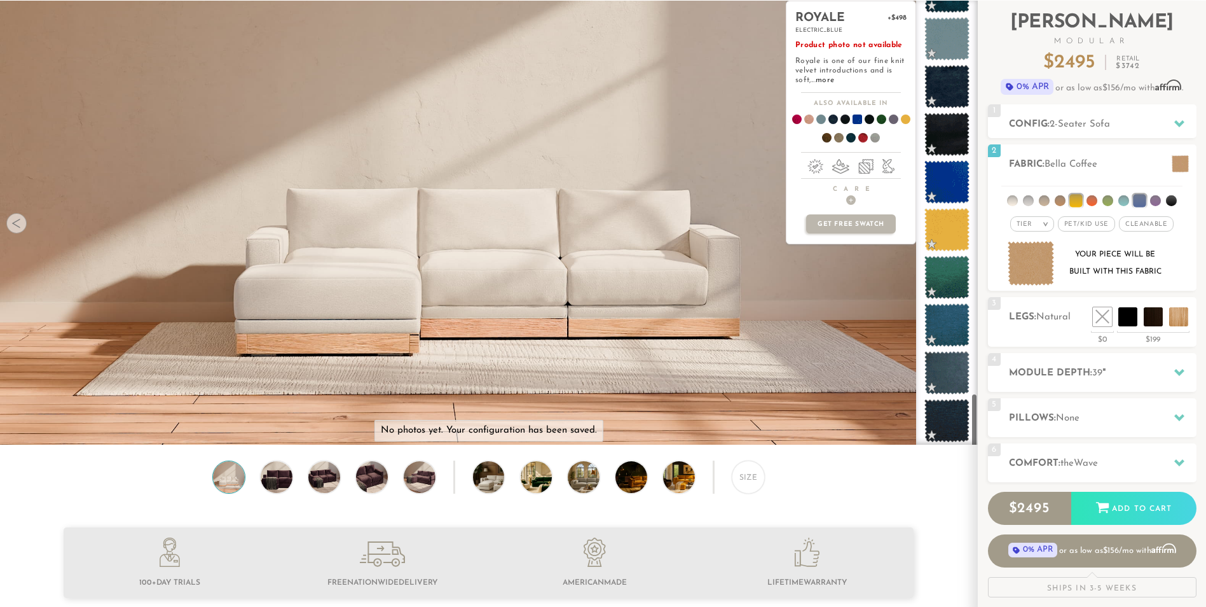
scroll to position [254, 0]
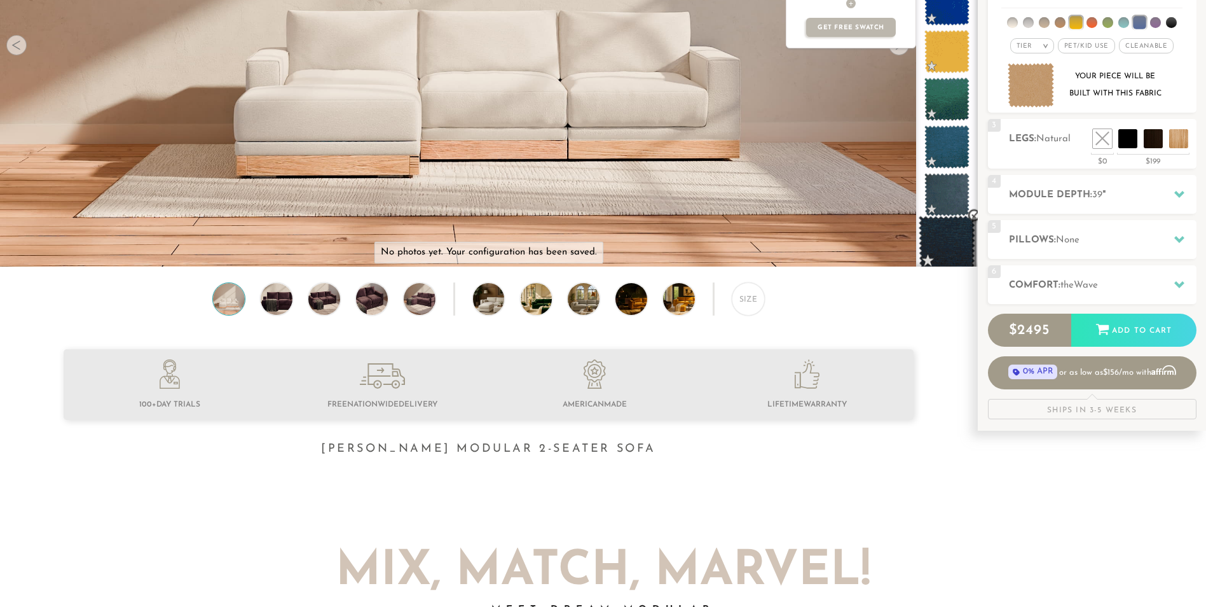
click at [951, 241] on span at bounding box center [947, 243] width 57 height 54
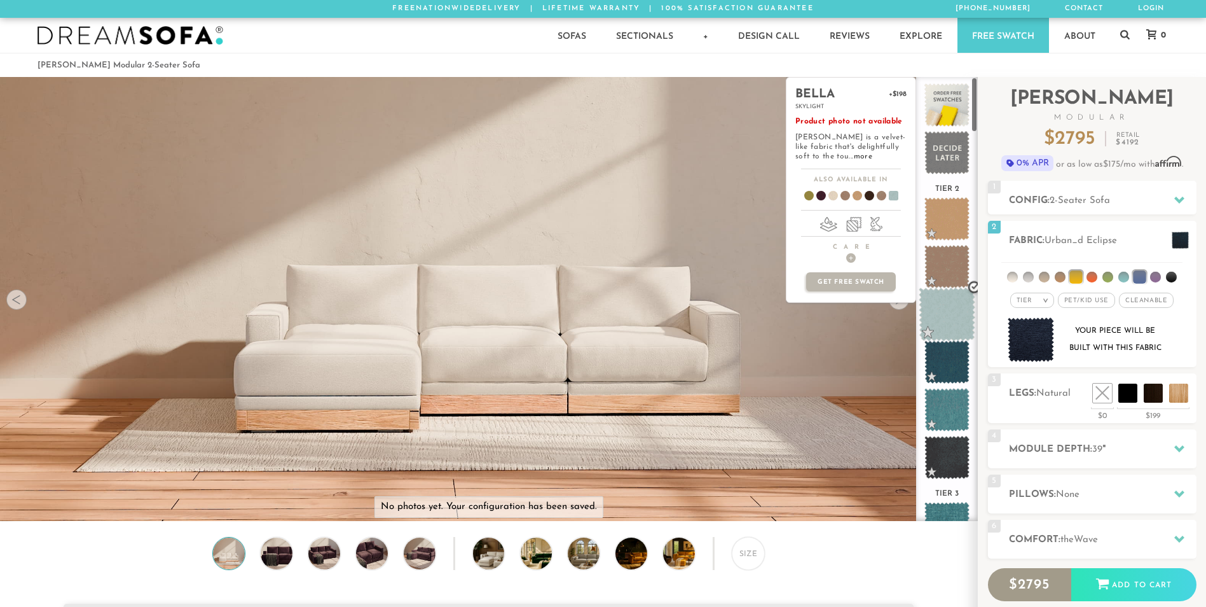
scroll to position [0, 0]
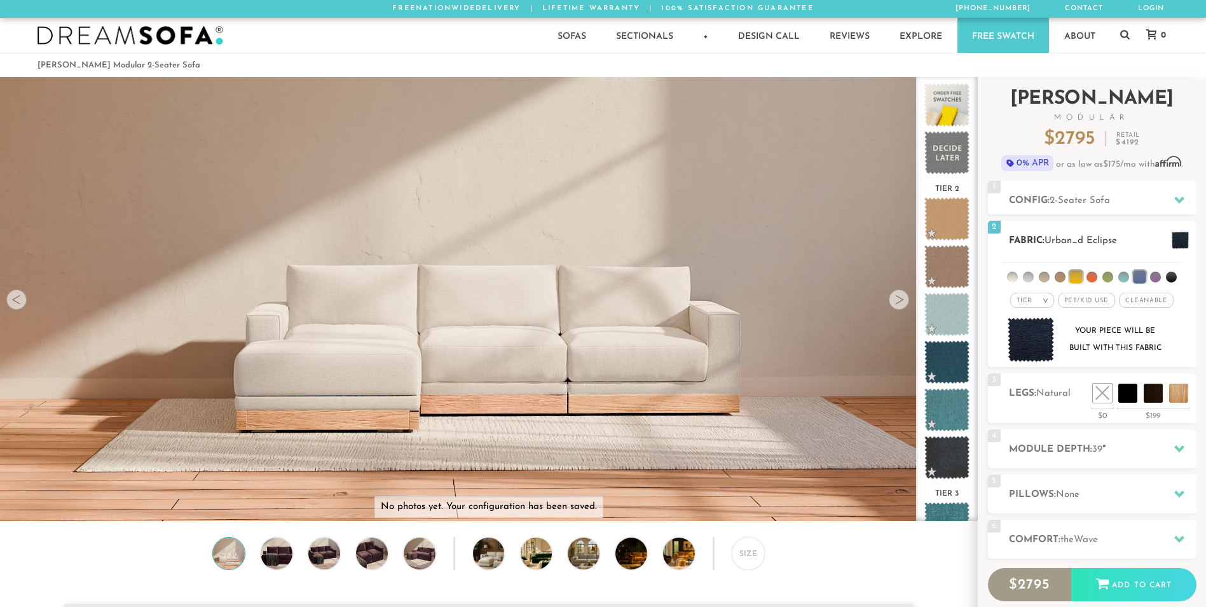
click at [1145, 274] on li at bounding box center [1139, 276] width 13 height 13
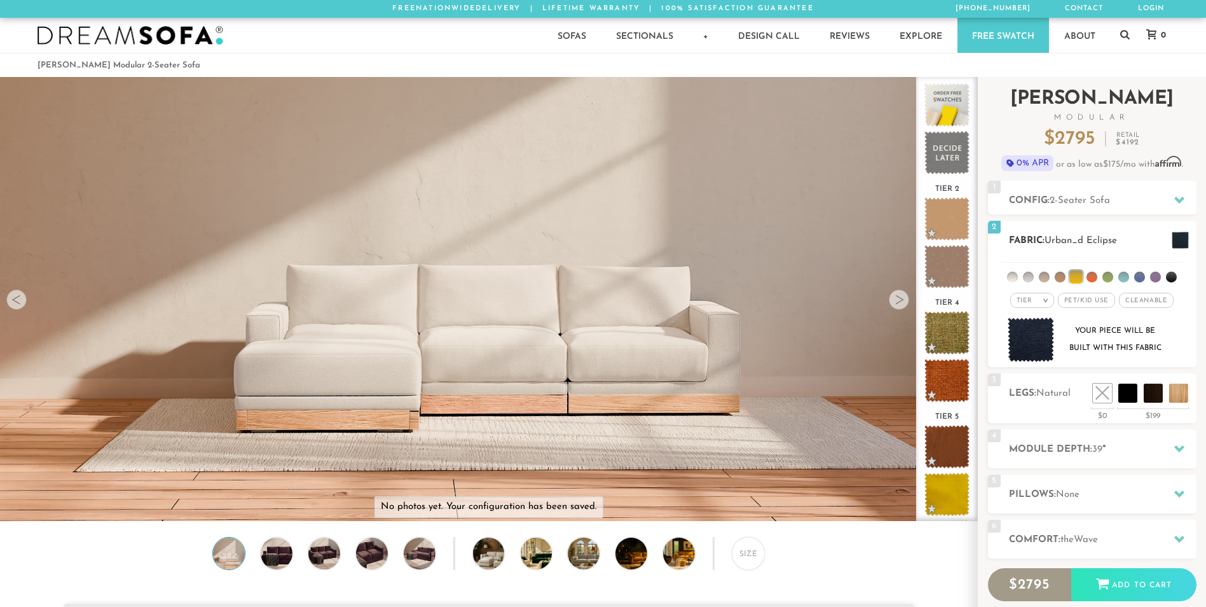
click at [1084, 274] on ul at bounding box center [1091, 275] width 181 height 24
click at [1078, 270] on li at bounding box center [1075, 276] width 13 height 13
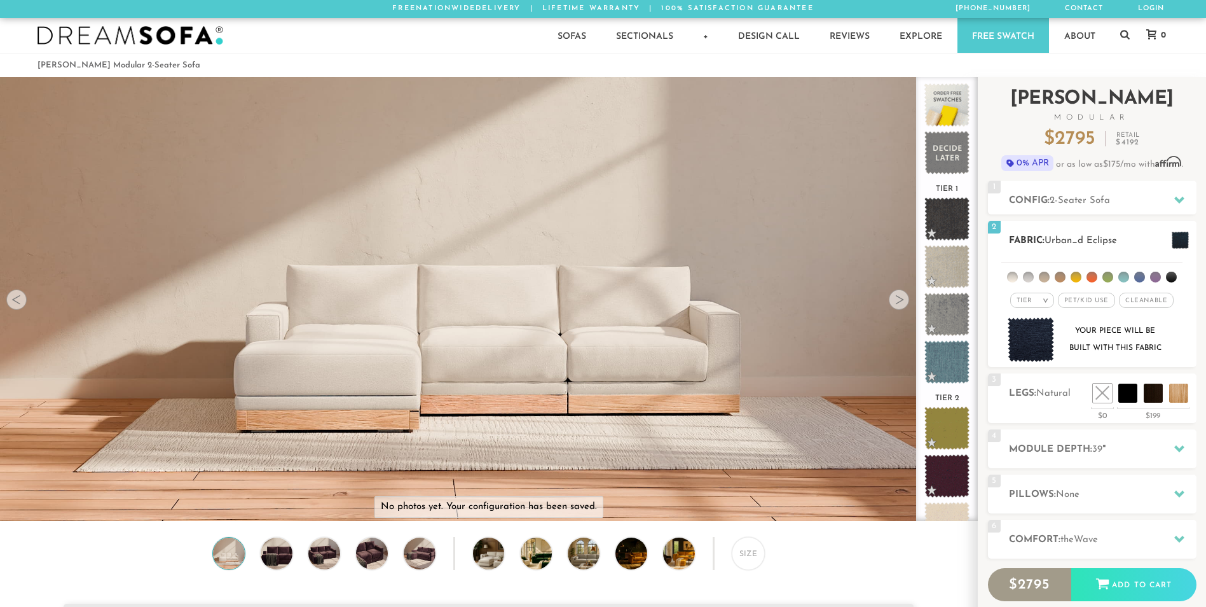
click at [1013, 275] on li at bounding box center [1012, 276] width 11 height 11
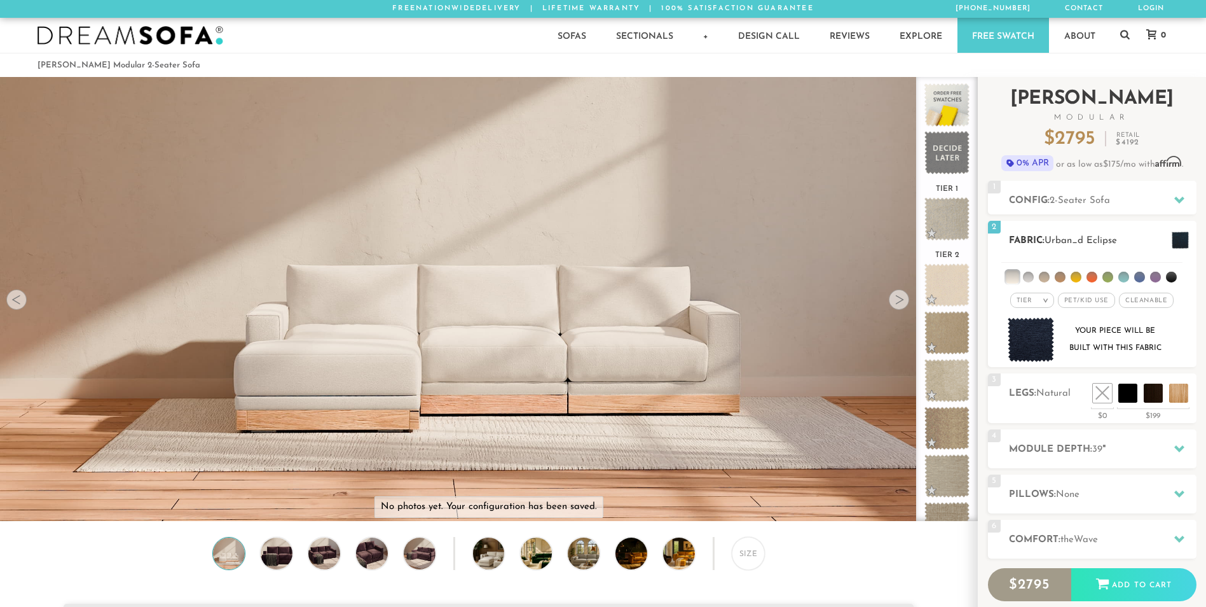
click at [1154, 275] on li at bounding box center [1155, 276] width 11 height 11
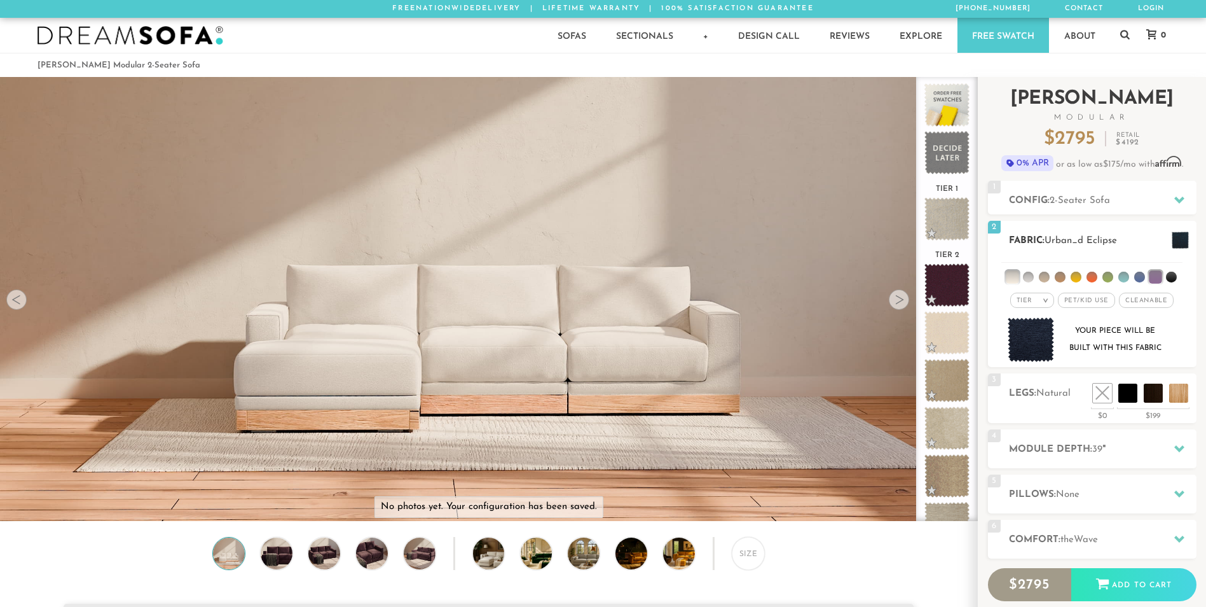
click at [1156, 278] on li at bounding box center [1155, 276] width 13 height 13
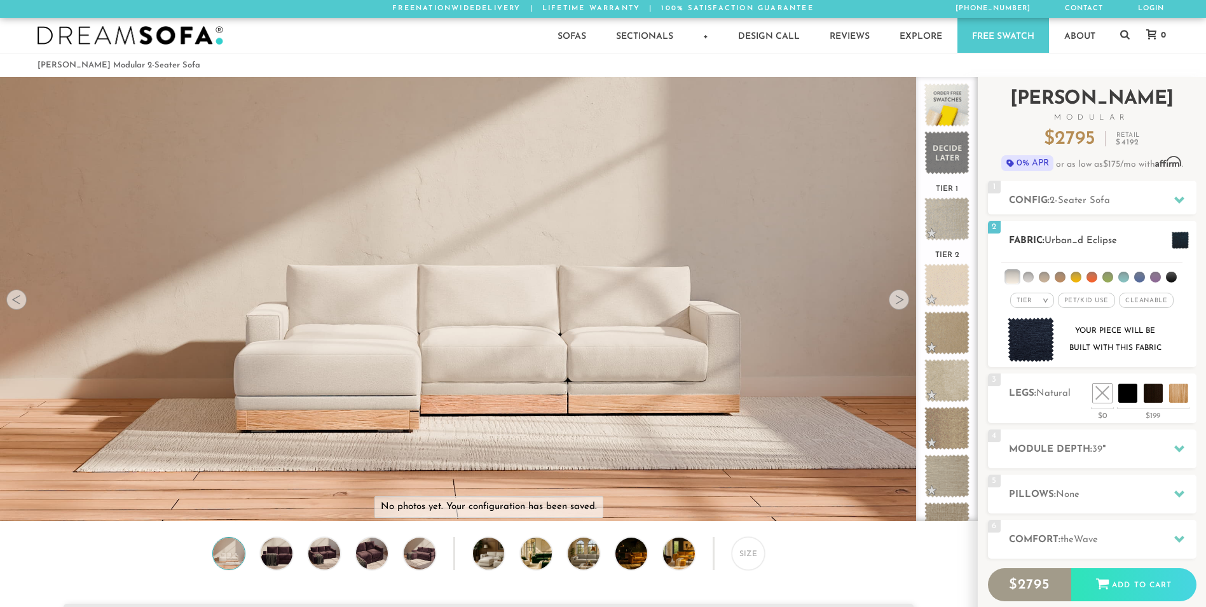
click at [1033, 277] on li at bounding box center [1028, 276] width 11 height 11
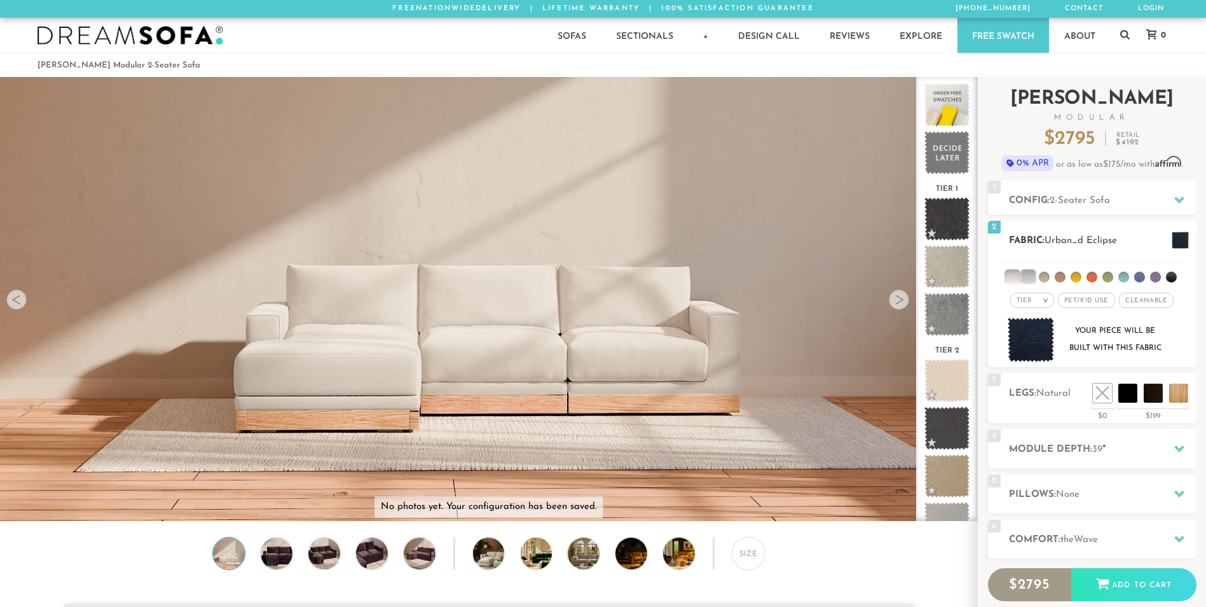
click at [1017, 274] on li at bounding box center [1012, 276] width 13 height 13
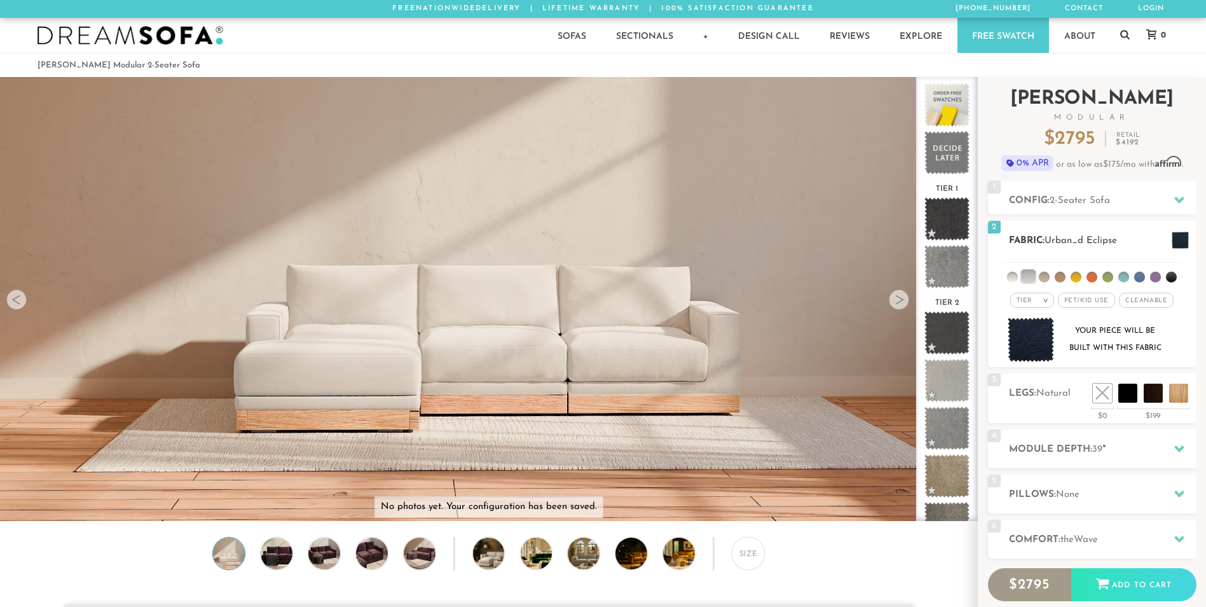
click at [1045, 278] on li at bounding box center [1044, 276] width 11 height 11
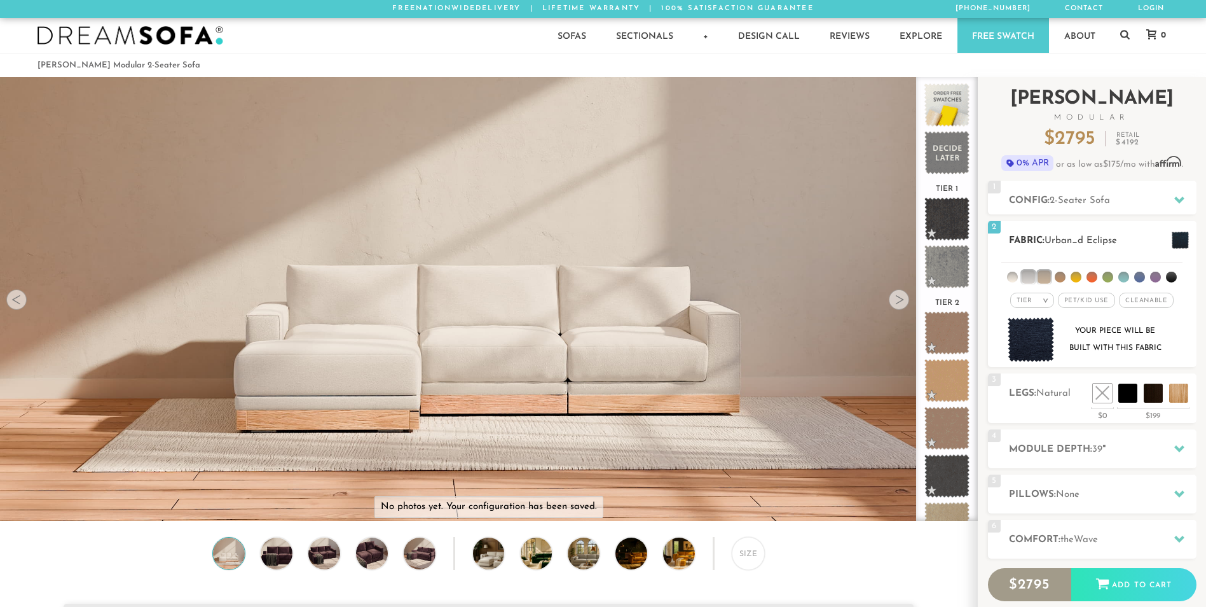
click at [1034, 276] on li at bounding box center [1028, 276] width 13 height 13
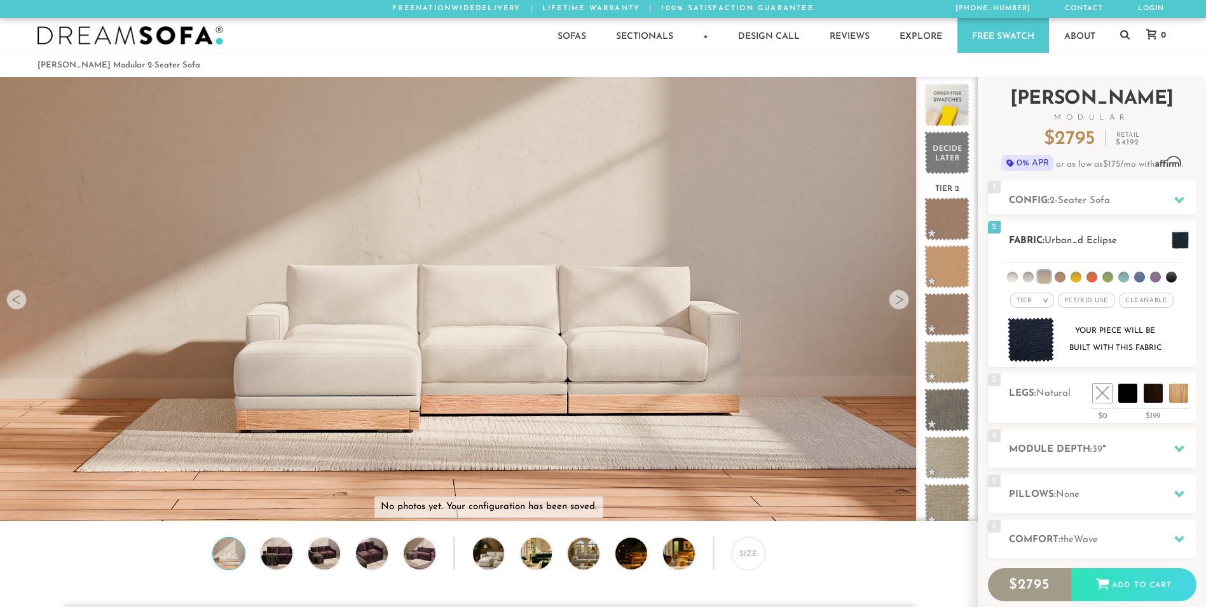
click at [1044, 273] on li at bounding box center [1044, 276] width 13 height 13
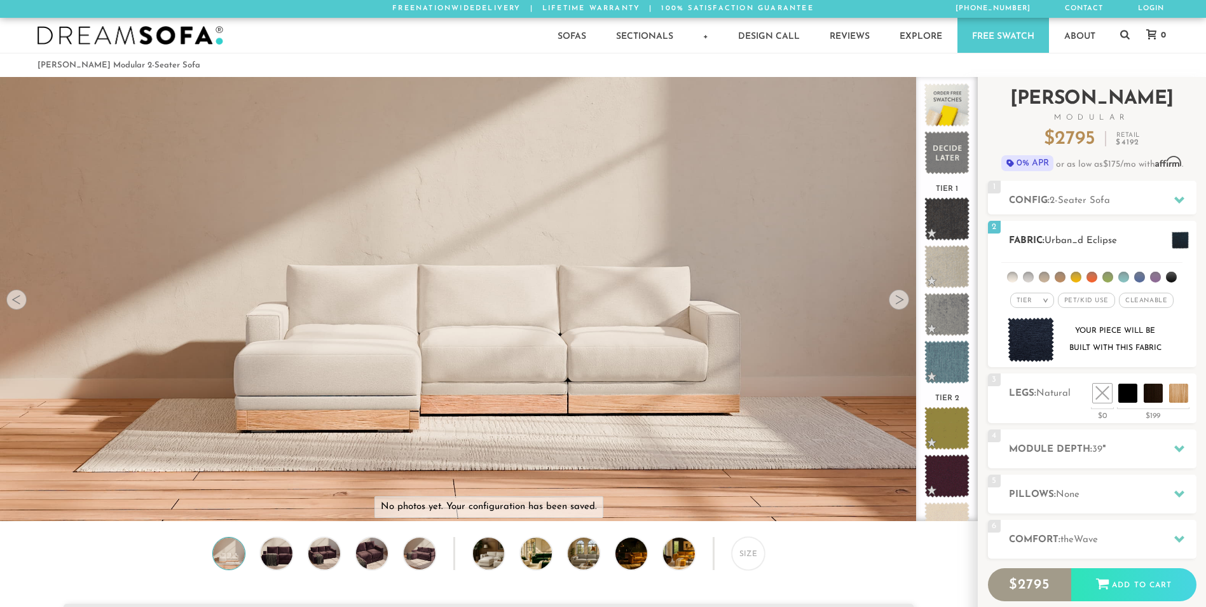
click at [1046, 301] on em ">" at bounding box center [1046, 300] width 10 height 6
click at [1035, 348] on li "Family" at bounding box center [1032, 352] width 44 height 18
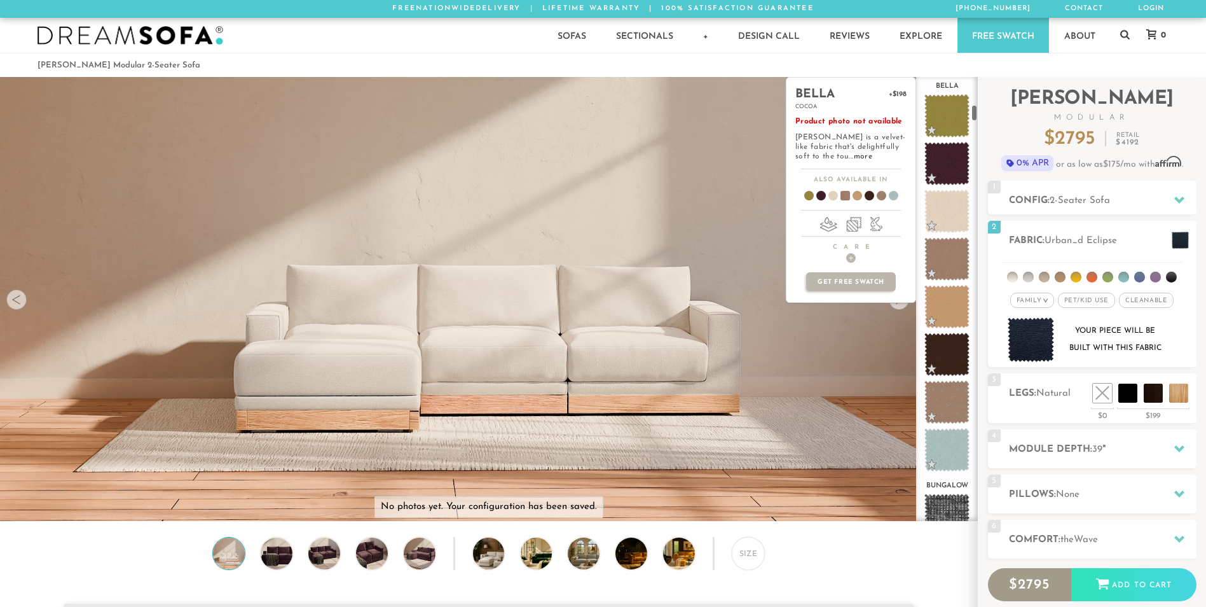
scroll to position [700, 0]
click at [854, 155] on link "more" at bounding box center [863, 157] width 18 height 8
click at [854, 153] on link "more" at bounding box center [863, 157] width 18 height 8
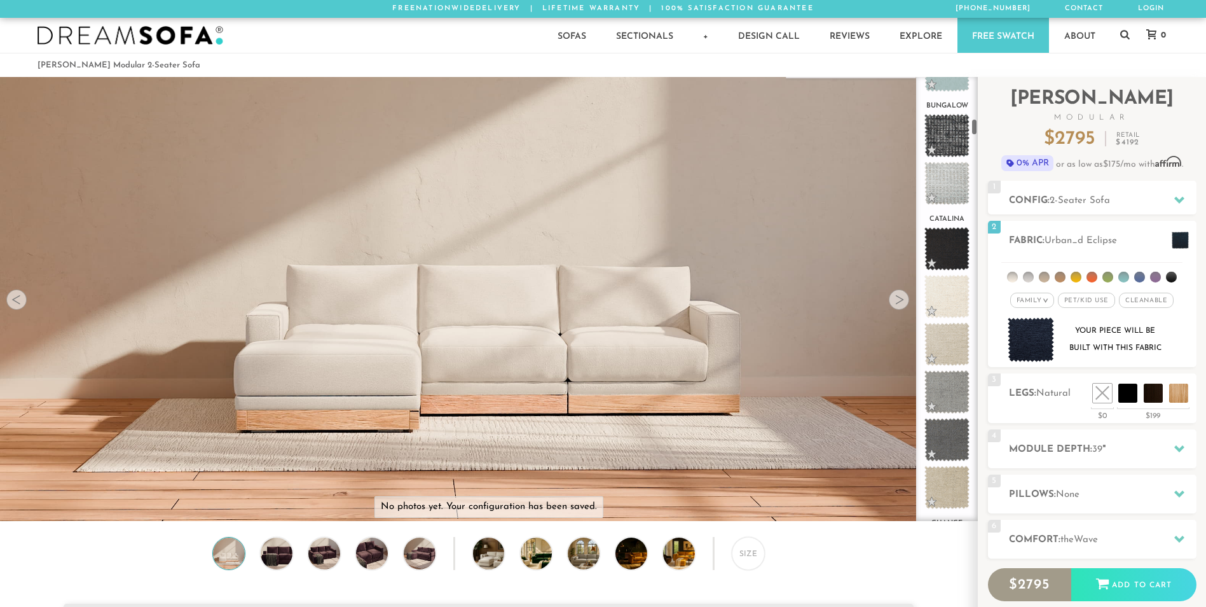
scroll to position [1083, 0]
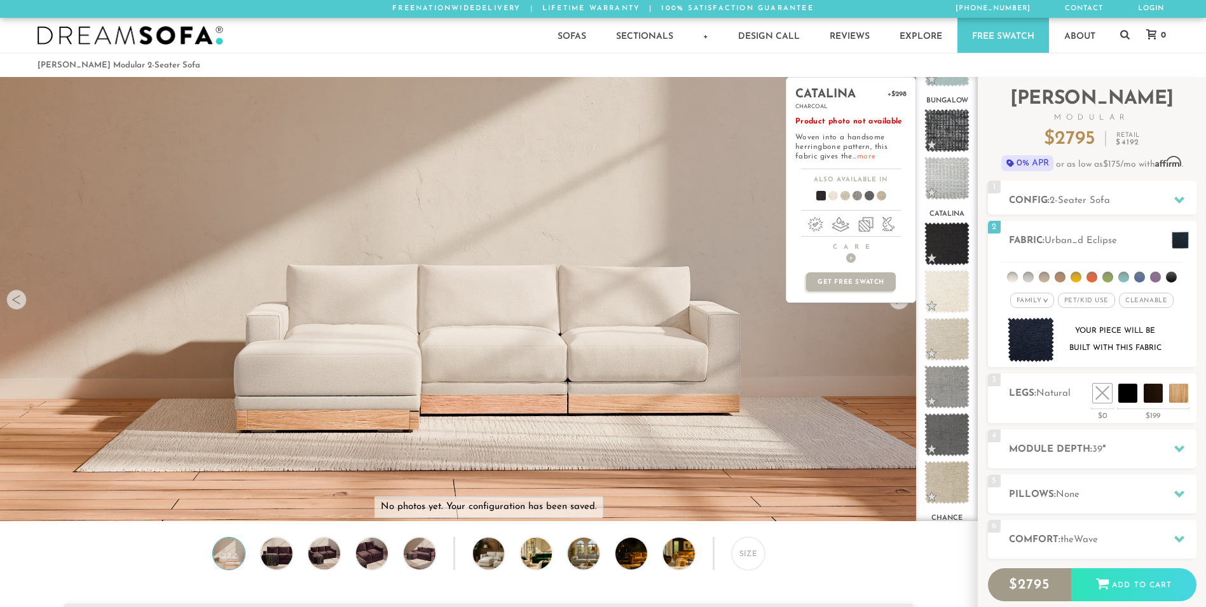
click at [873, 154] on link "more" at bounding box center [866, 157] width 18 height 8
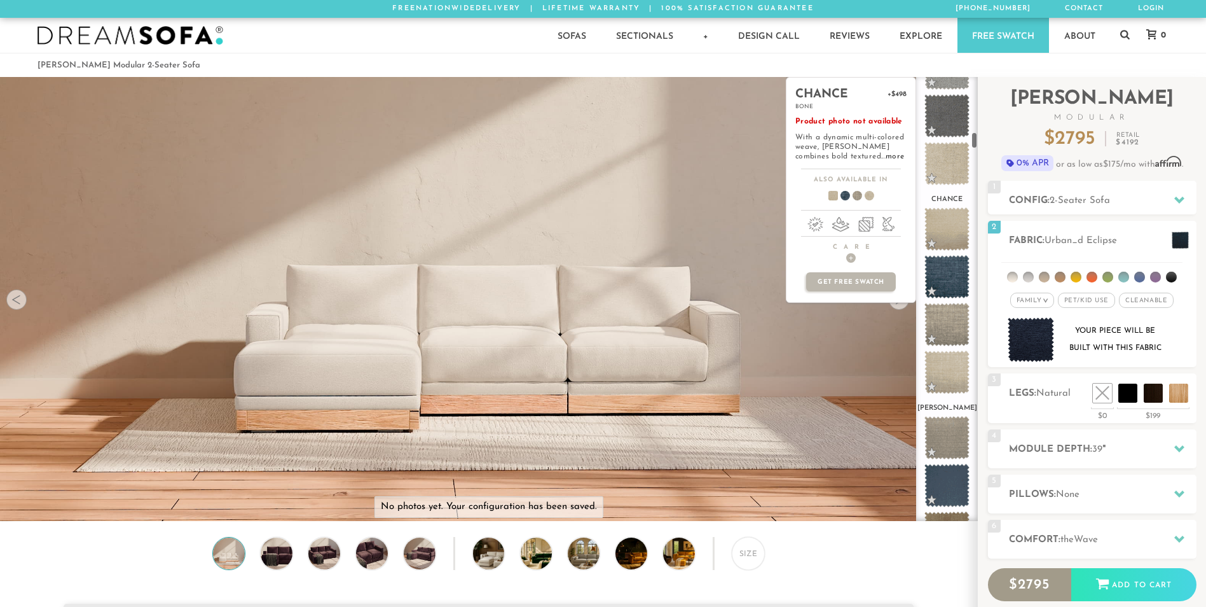
scroll to position [1401, 0]
click at [933, 234] on span at bounding box center [947, 229] width 57 height 54
click at [886, 159] on link "more" at bounding box center [895, 157] width 18 height 8
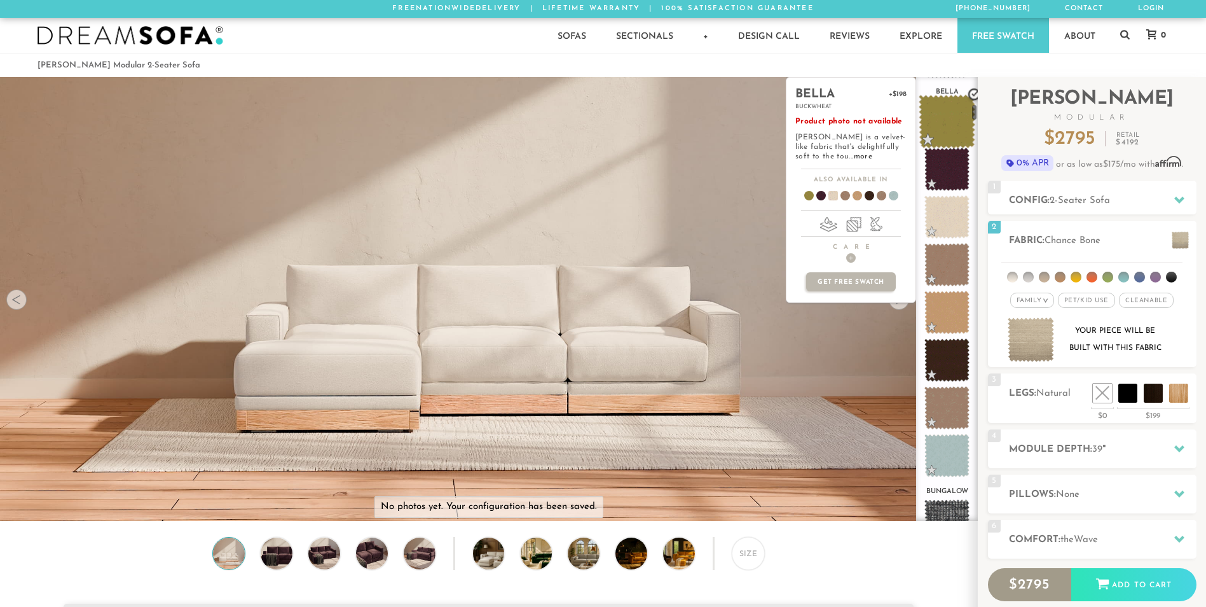
scroll to position [699, 0]
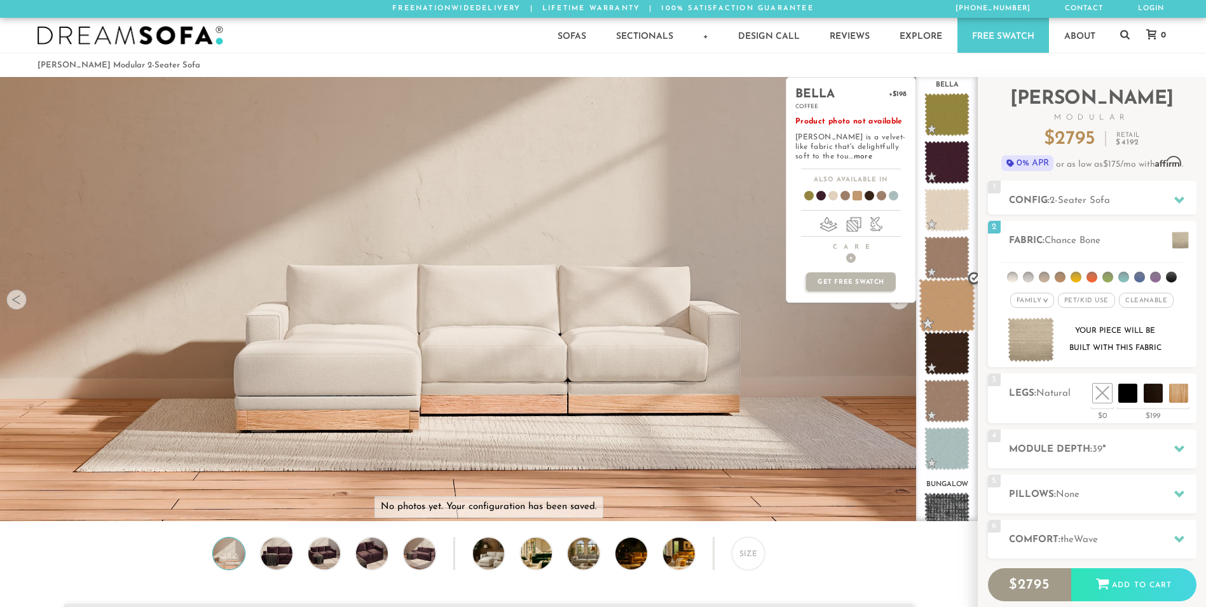
click at [947, 294] on span at bounding box center [947, 305] width 57 height 54
click at [959, 432] on span at bounding box center [947, 449] width 57 height 54
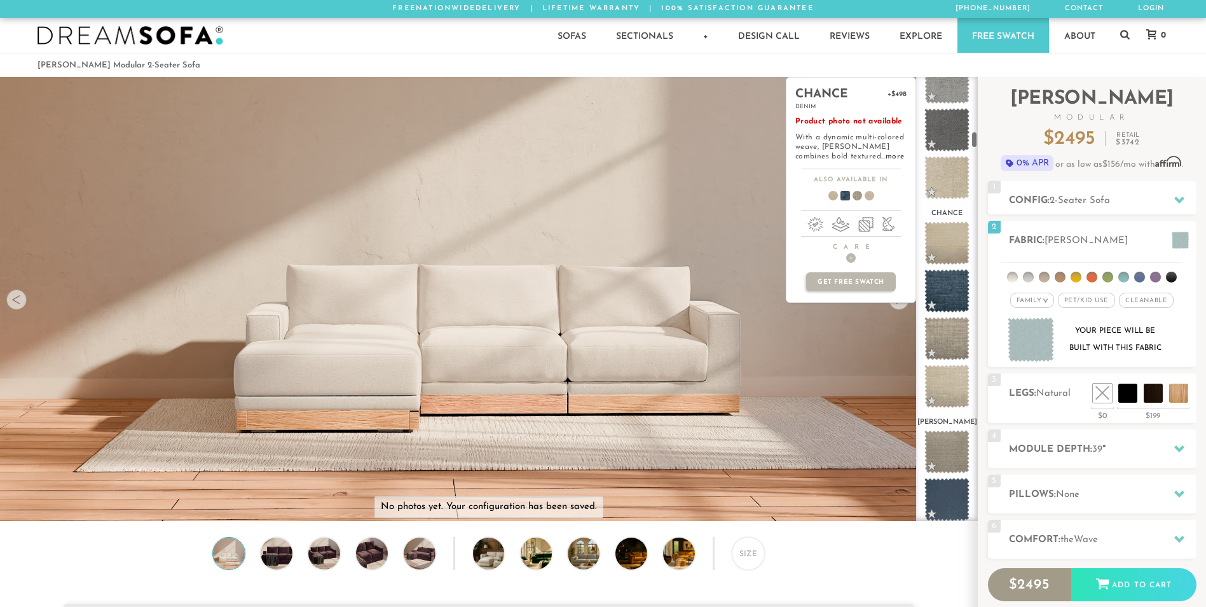
scroll to position [1399, 0]
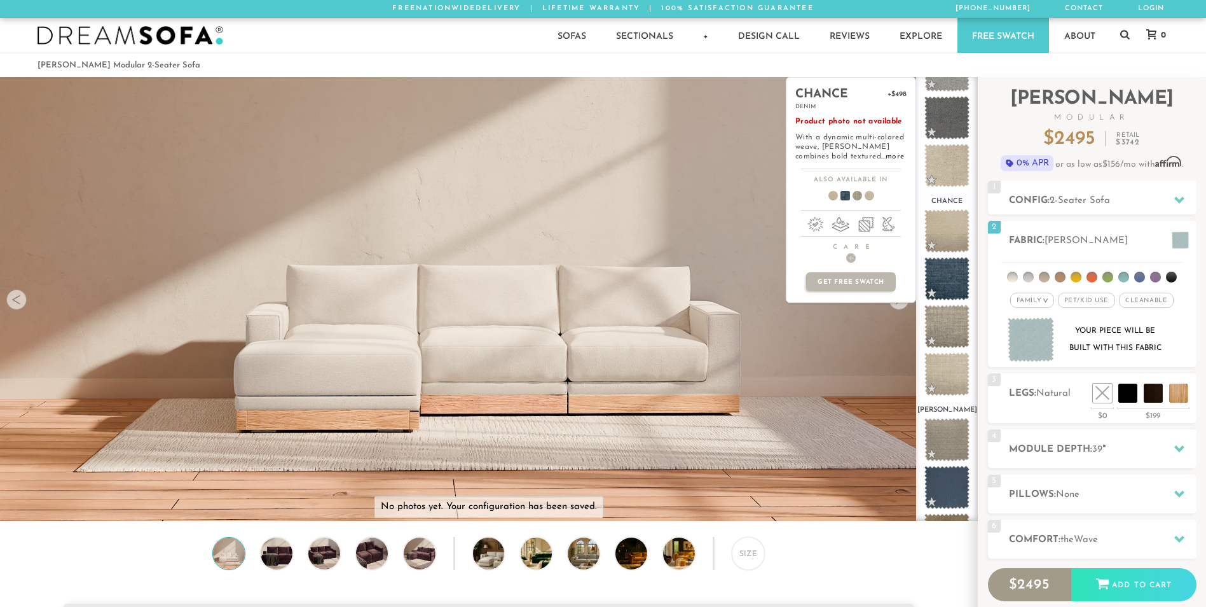
click at [886, 153] on link "more" at bounding box center [895, 157] width 18 height 8
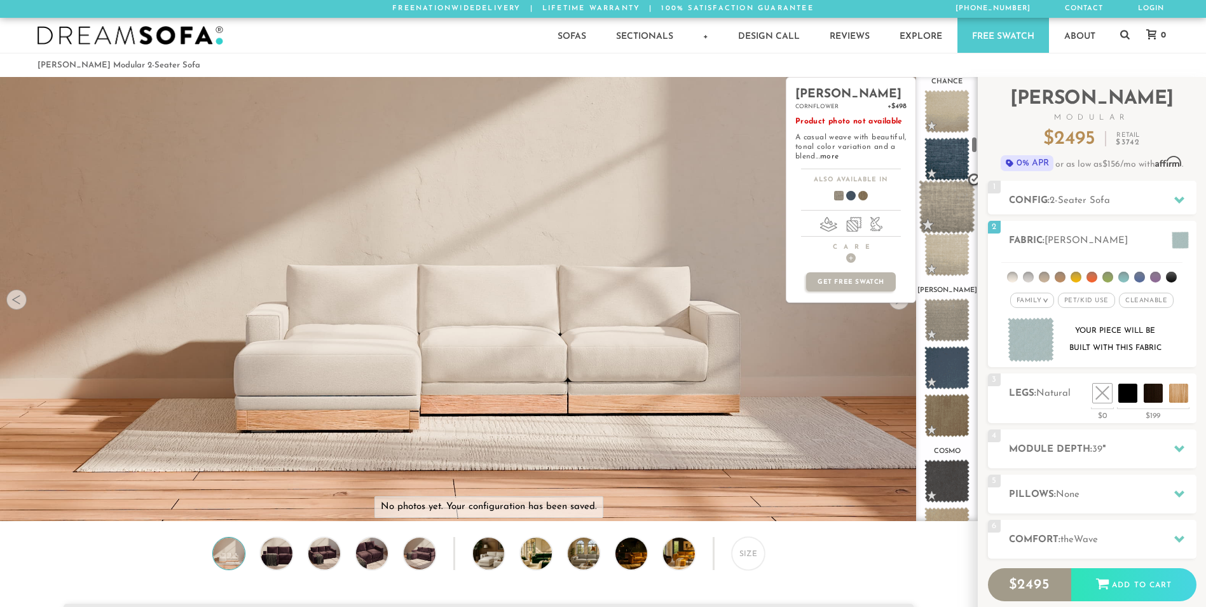
scroll to position [1527, 0]
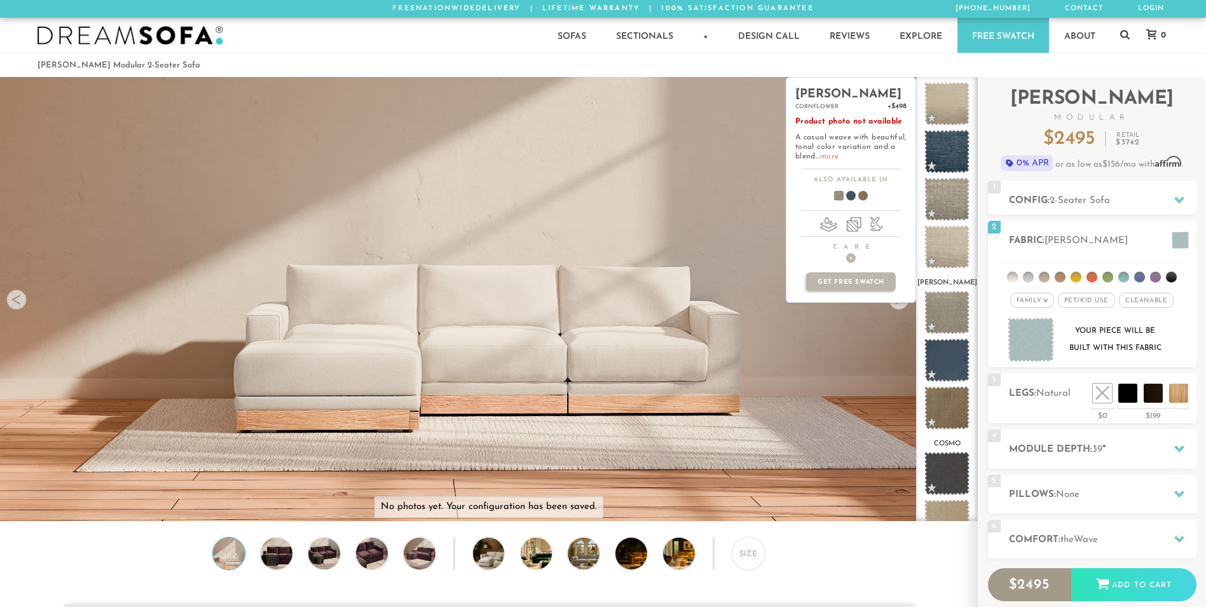
click at [831, 160] on link "more" at bounding box center [829, 157] width 18 height 8
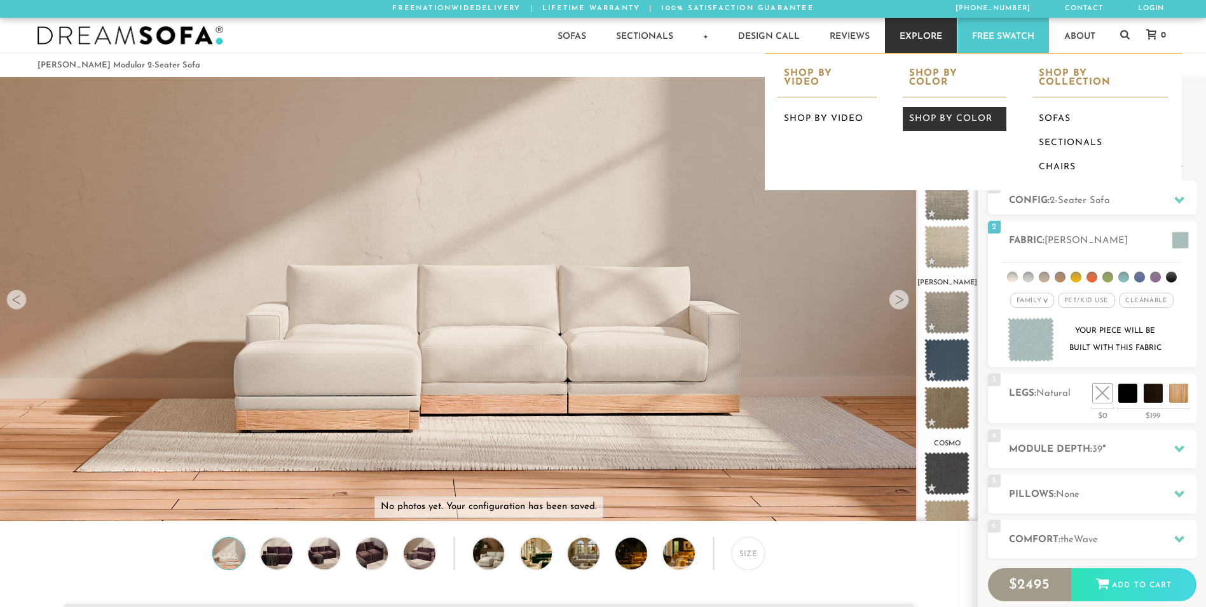
click at [932, 114] on link "Shop by Color" at bounding box center [954, 119] width 103 height 24
